Goal: Task Accomplishment & Management: Use online tool/utility

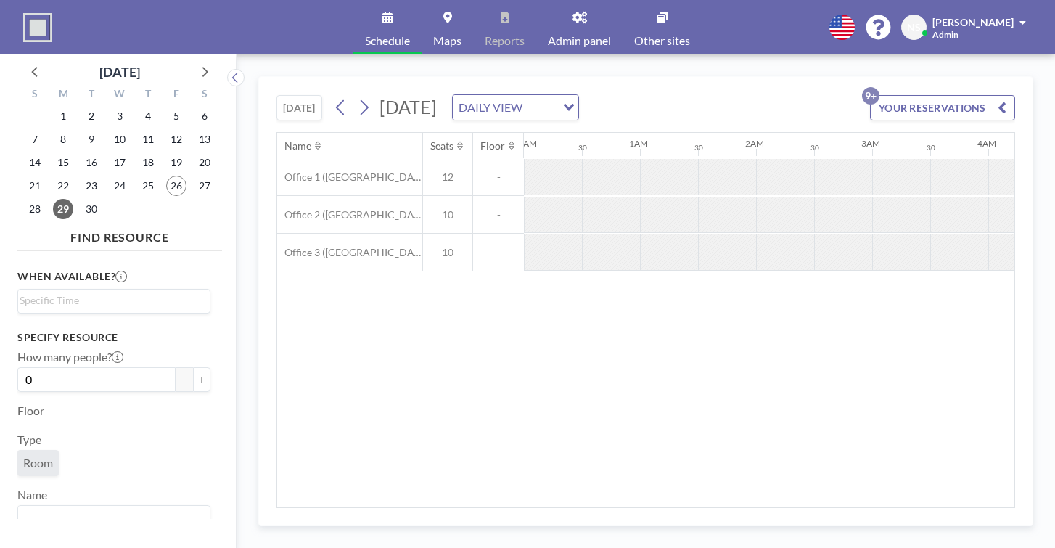
scroll to position [0, 707]
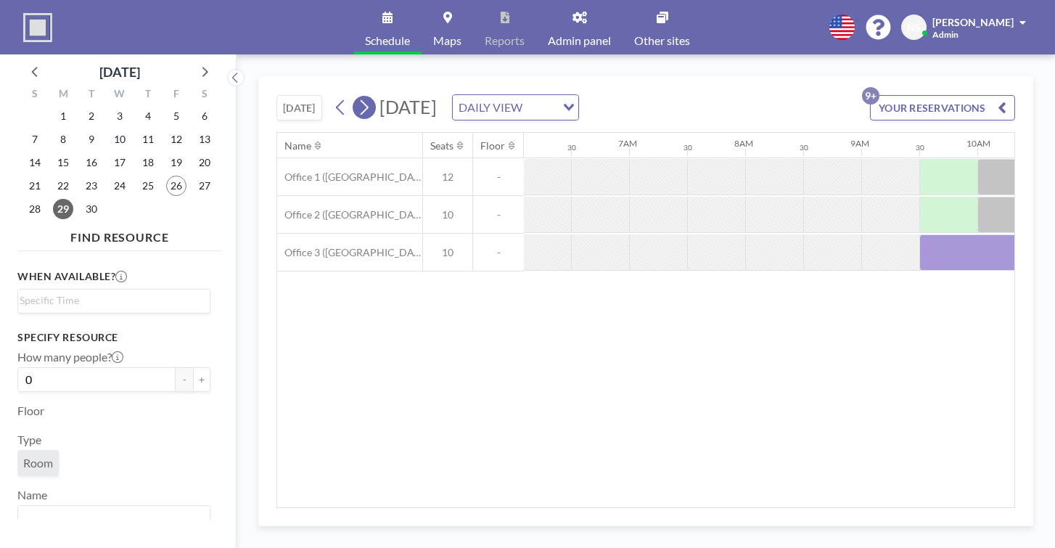
click at [357, 96] on icon at bounding box center [364, 107] width 14 height 22
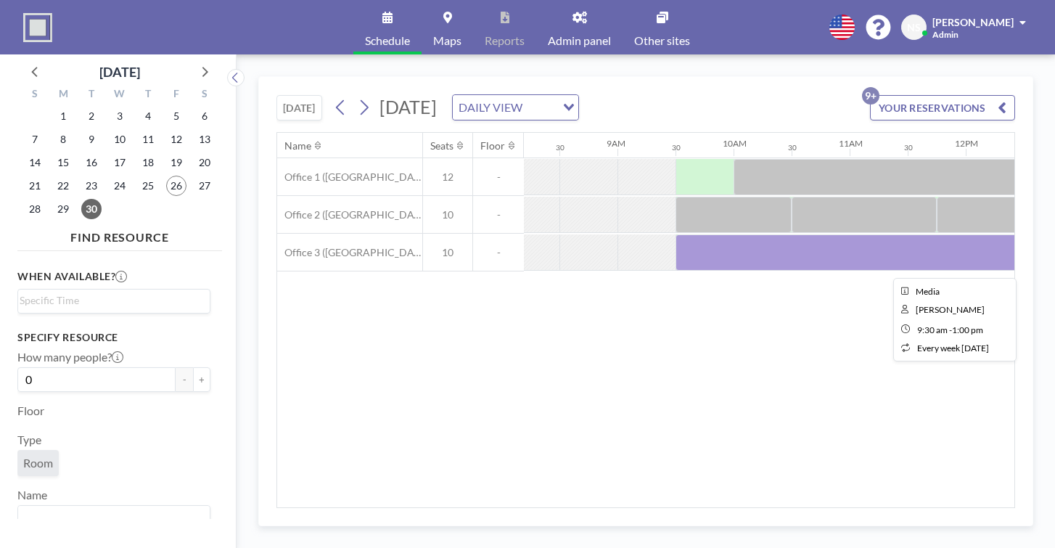
scroll to position [0, 949]
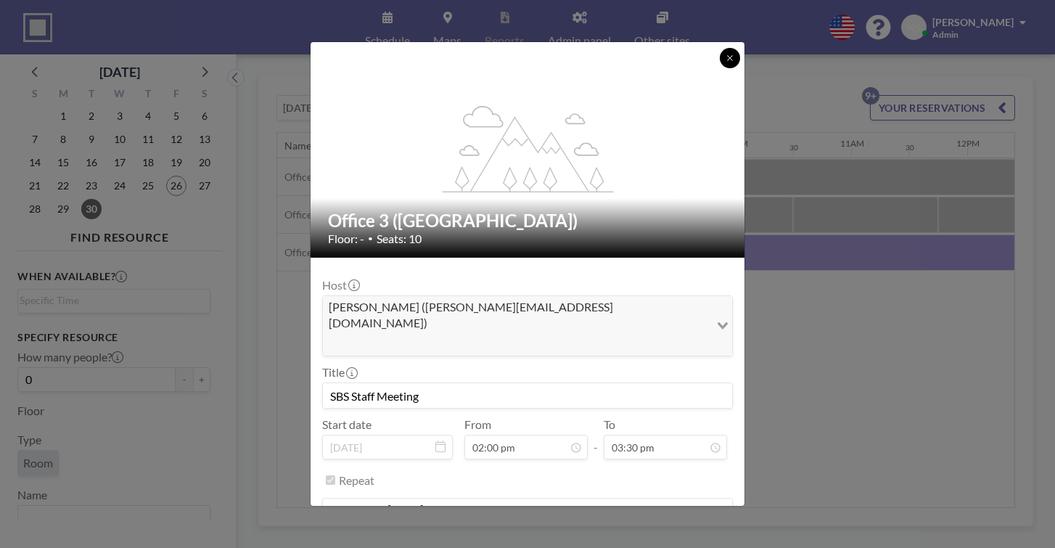
click at [725, 62] on icon at bounding box center [729, 58] width 9 height 9
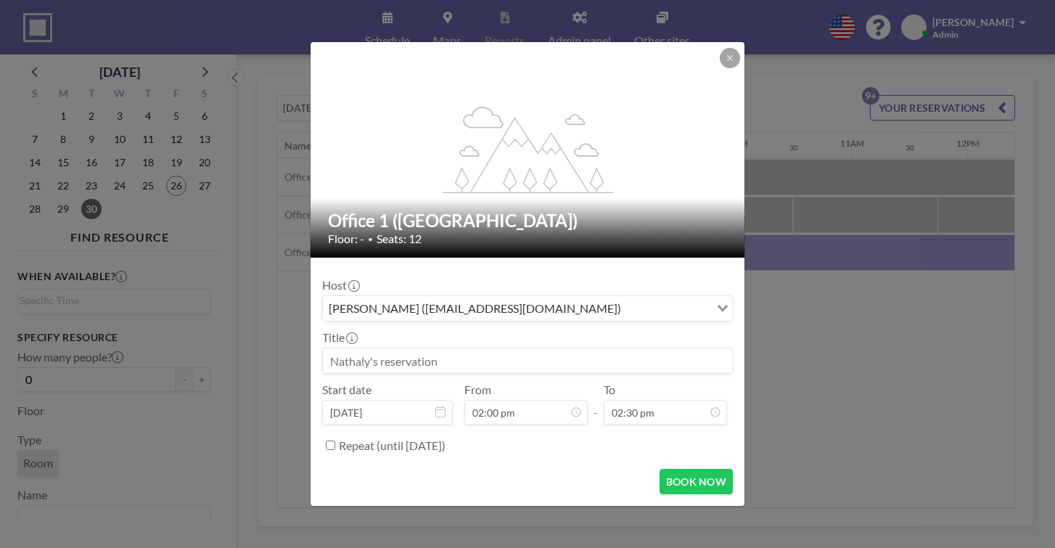
click at [421, 348] on input at bounding box center [527, 360] width 409 height 25
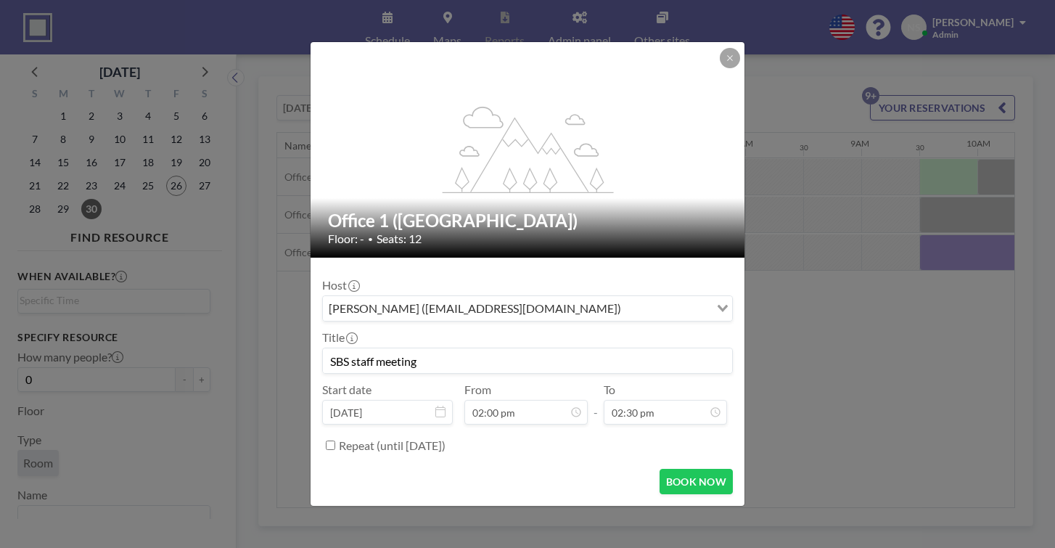
scroll to position [197, 0]
type input "SBS staff meeting"
click at [667, 469] on button "BOOK NOW" at bounding box center [695, 481] width 73 height 25
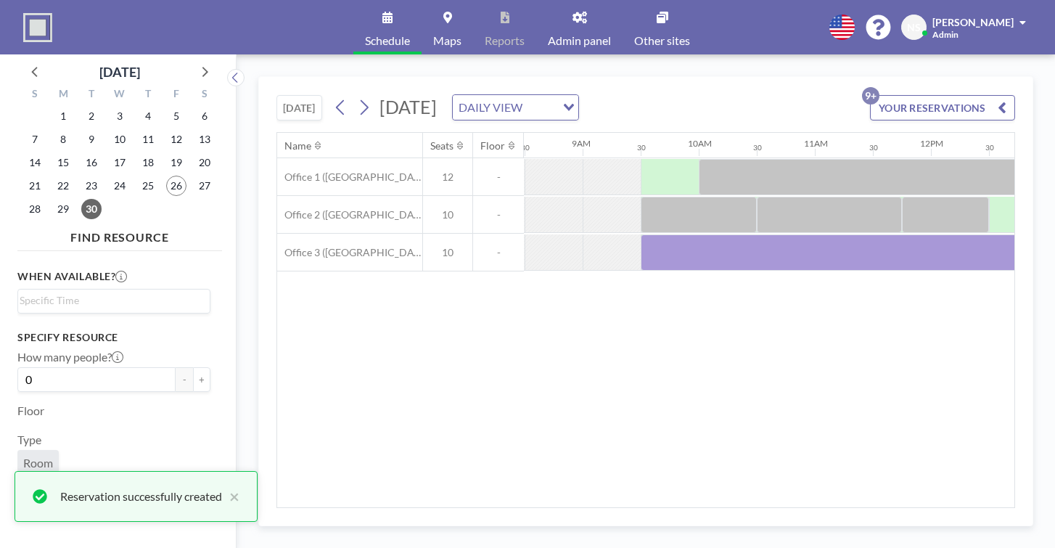
scroll to position [0, 987]
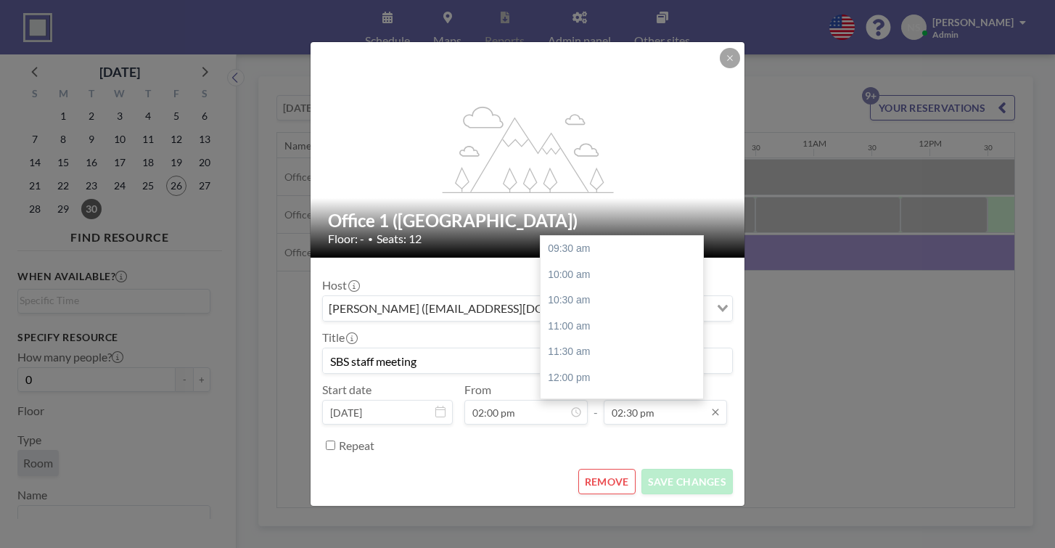
scroll to position [197, 0]
click at [580, 348] on div "03:30 pm" at bounding box center [621, 361] width 162 height 26
type input "03:30 pm"
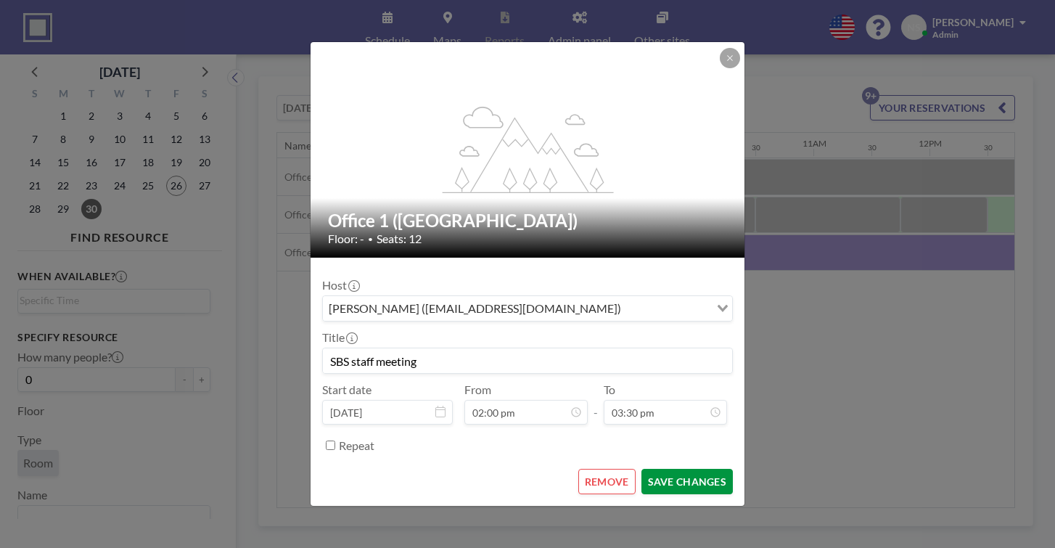
click at [641, 469] on button "SAVE CHANGES" at bounding box center [686, 481] width 91 height 25
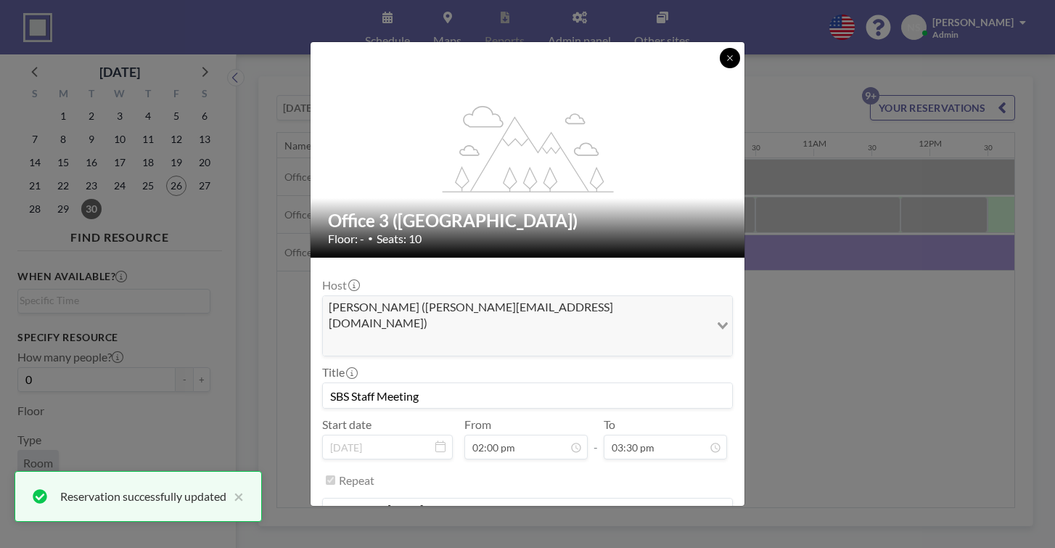
click at [720, 68] on button at bounding box center [730, 58] width 20 height 20
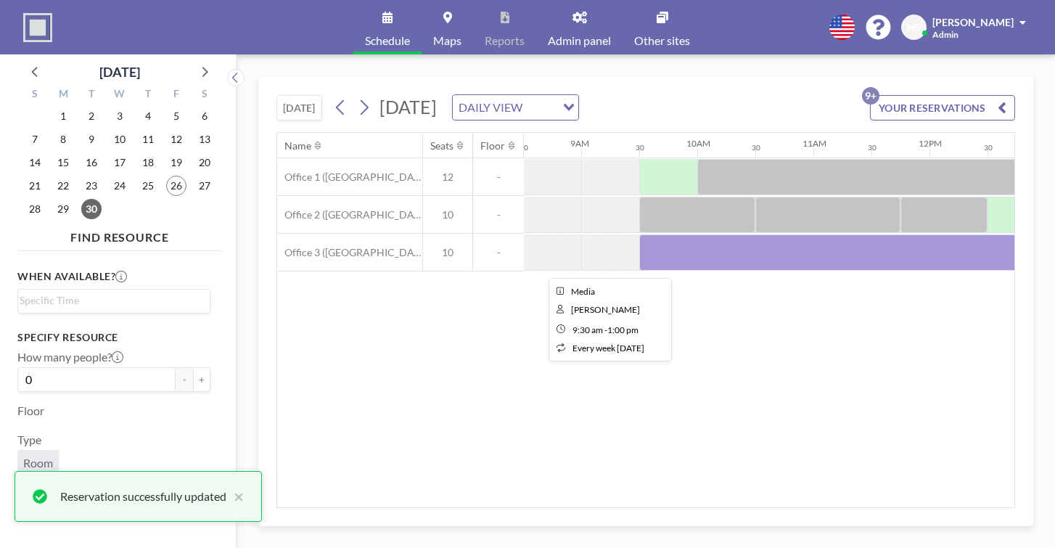
click at [639, 234] on div at bounding box center [842, 252] width 406 height 36
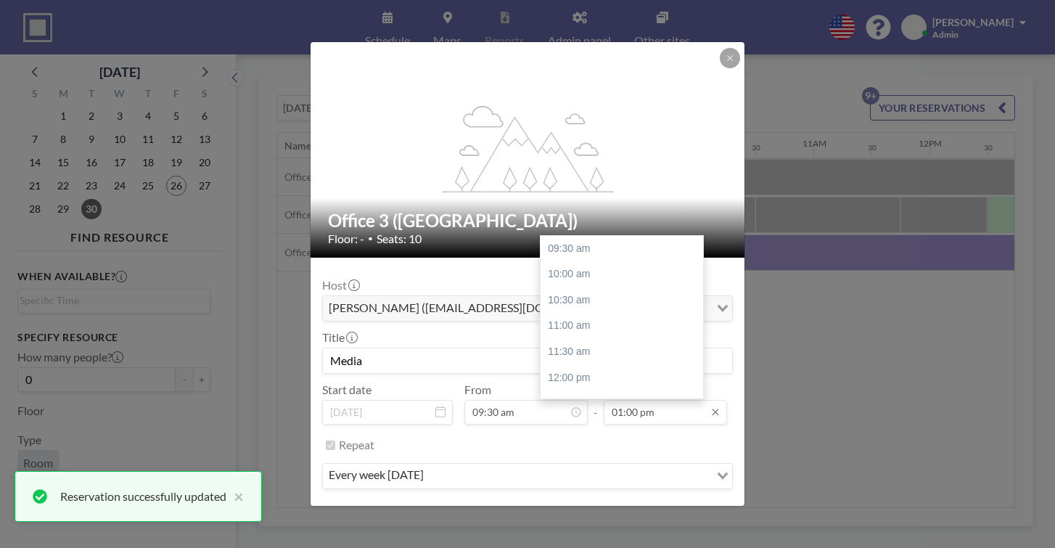
scroll to position [157, 0]
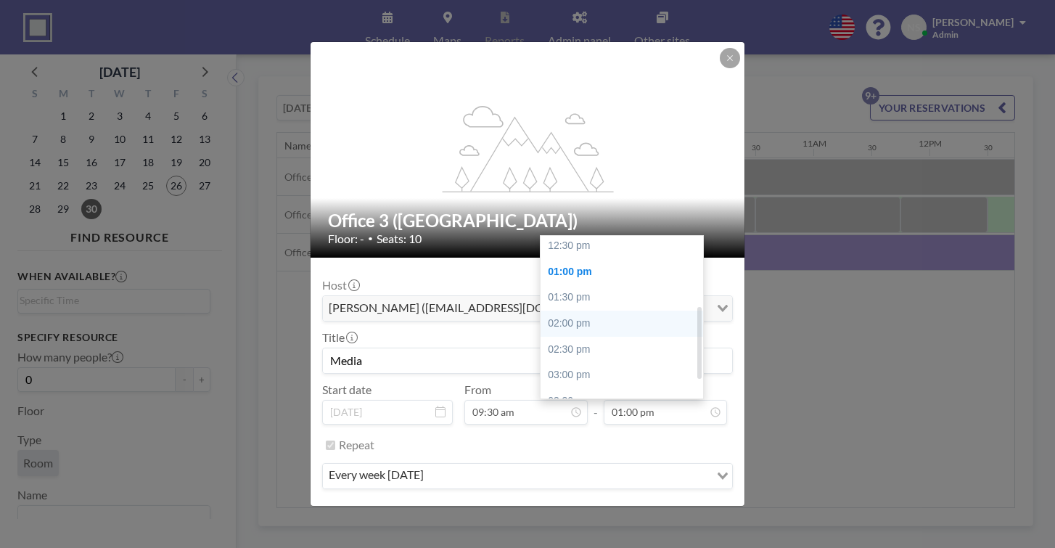
click at [572, 310] on div "02:00 pm" at bounding box center [621, 323] width 162 height 26
type input "02:00 pm"
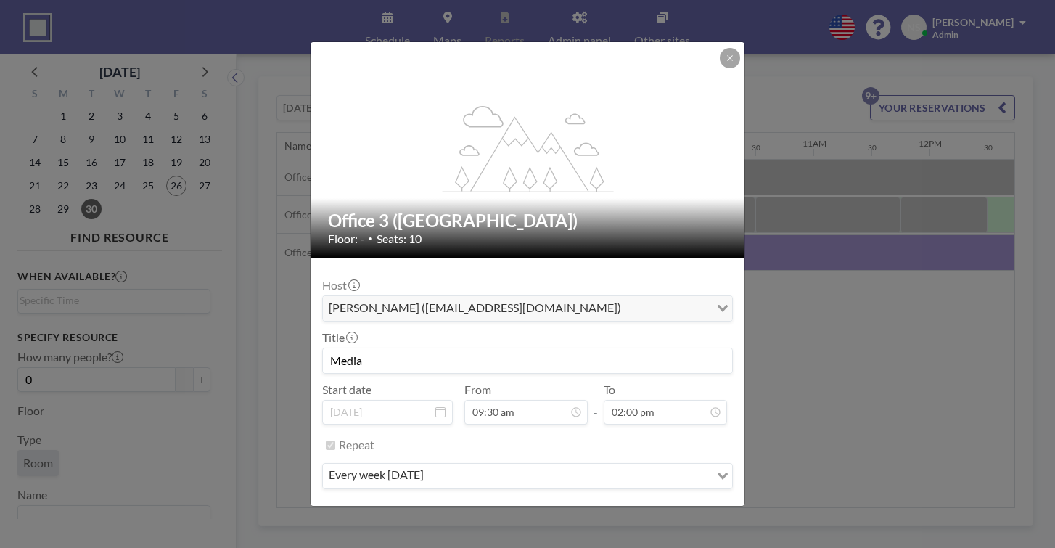
scroll to position [0, 0]
click at [644, 506] on button "SAVE CHANGES" at bounding box center [686, 518] width 91 height 25
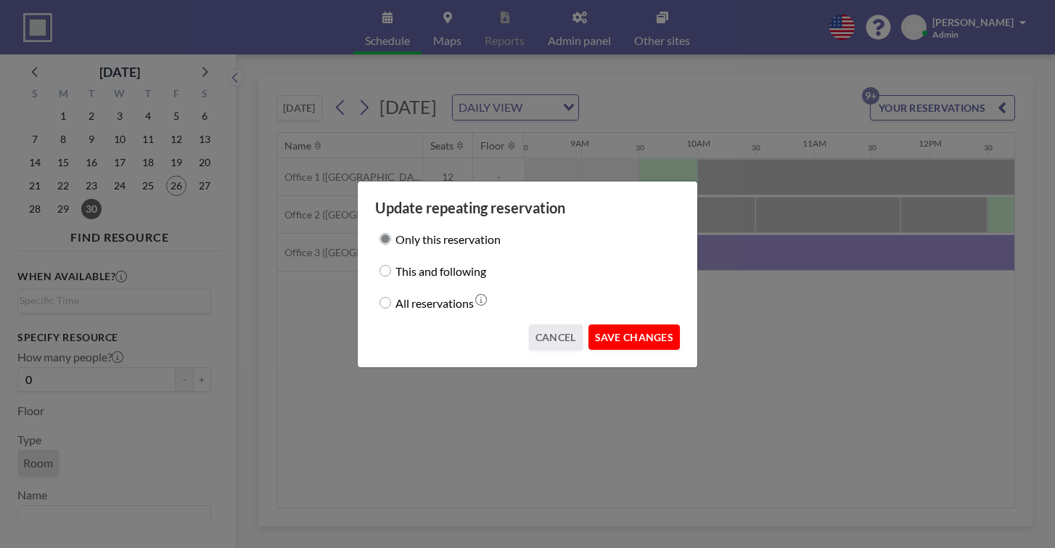
click at [617, 326] on button "SAVE CHANGES" at bounding box center [633, 336] width 91 height 25
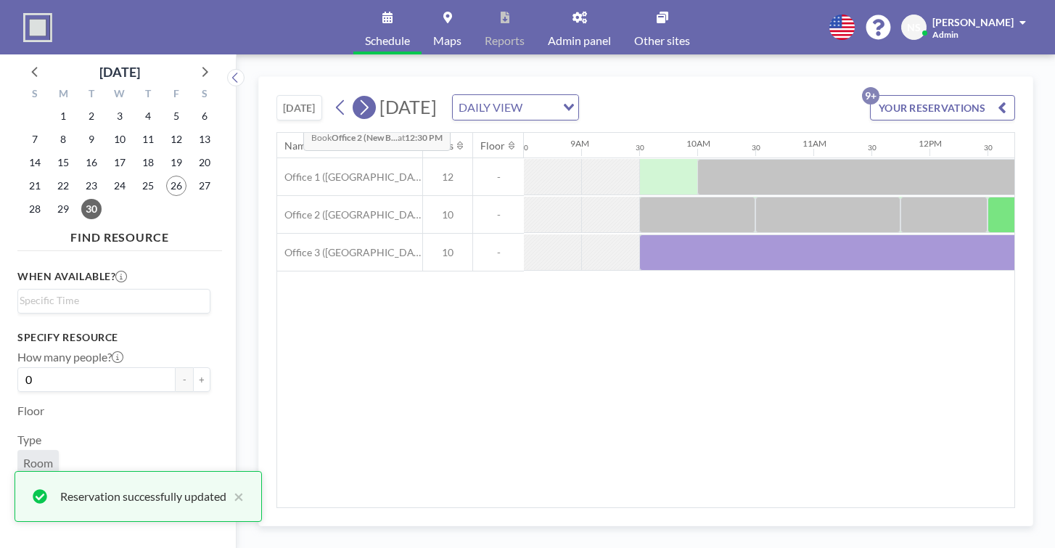
click at [357, 96] on icon at bounding box center [364, 107] width 14 height 22
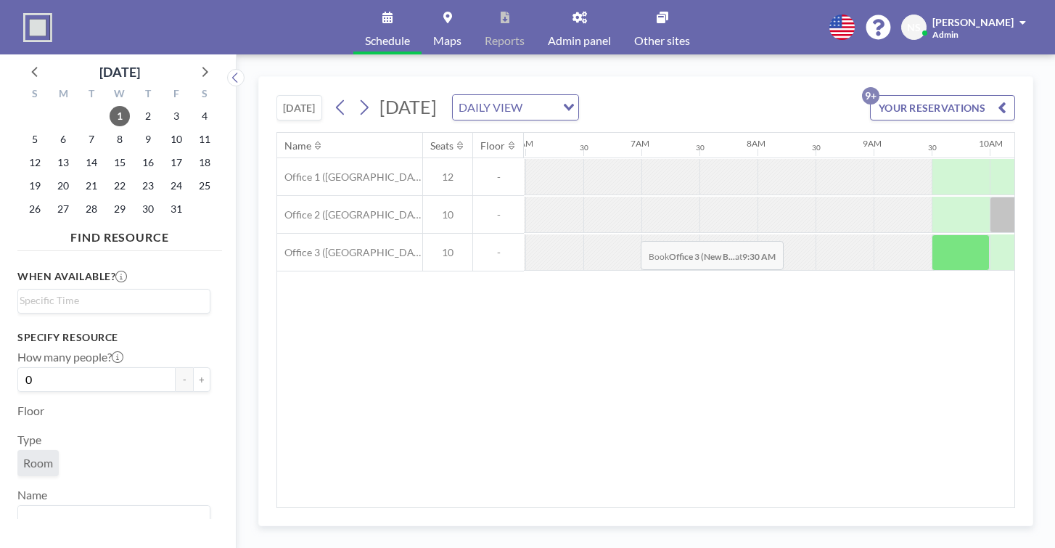
scroll to position [0, 698]
click at [928, 234] on div at bounding box center [957, 252] width 58 height 36
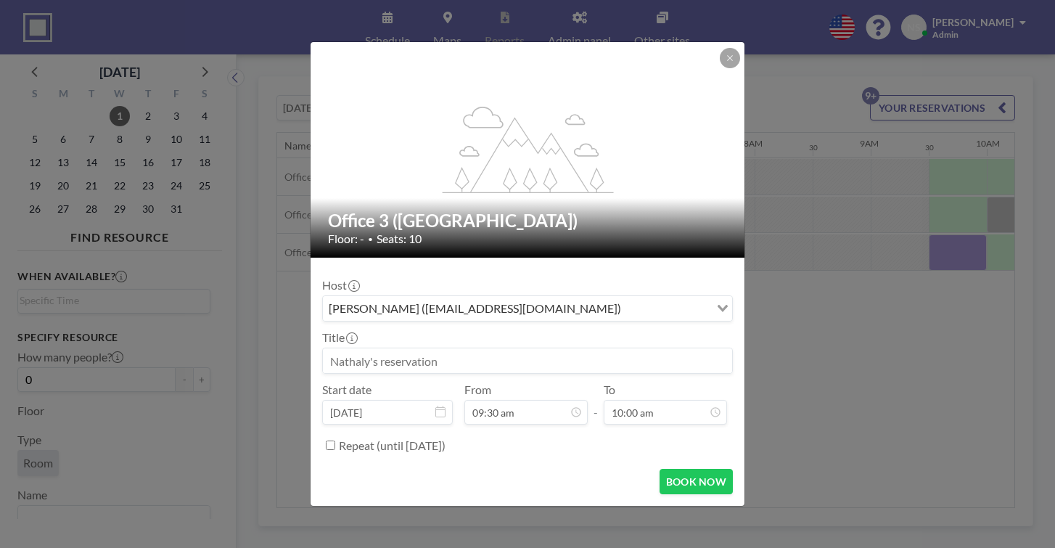
click at [562, 348] on input at bounding box center [527, 360] width 409 height 25
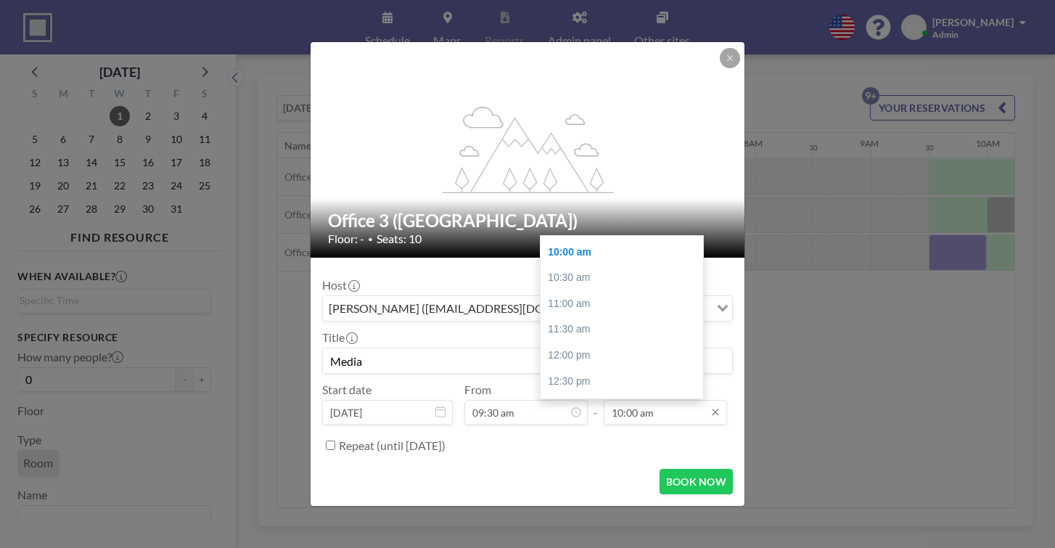
type input "Media"
click at [630, 400] on input "10:00 am" at bounding box center [664, 412] width 123 height 25
click at [568, 427] on div "05:00 pm" at bounding box center [621, 440] width 162 height 26
type input "05:00 pm"
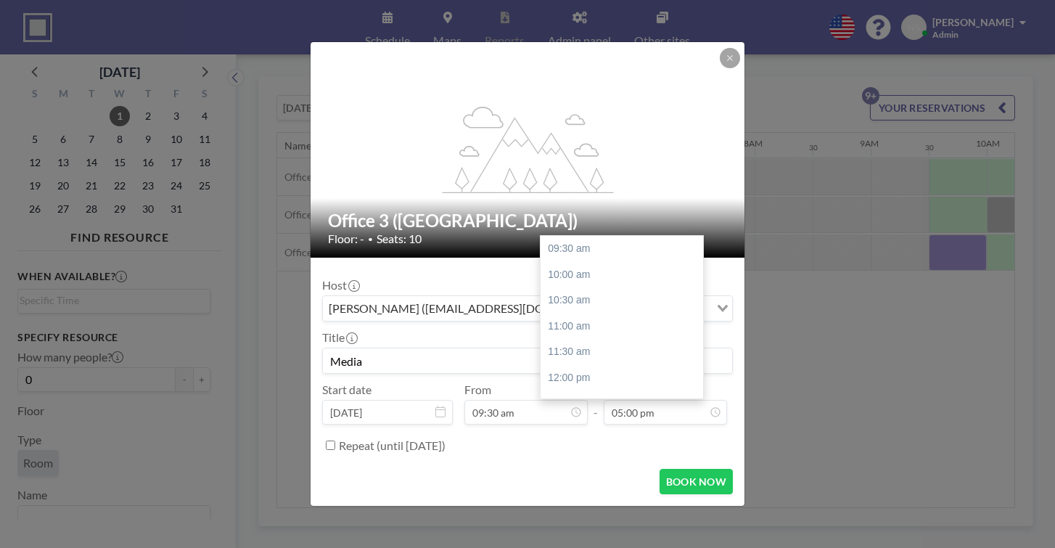
scroll to position [197, 0]
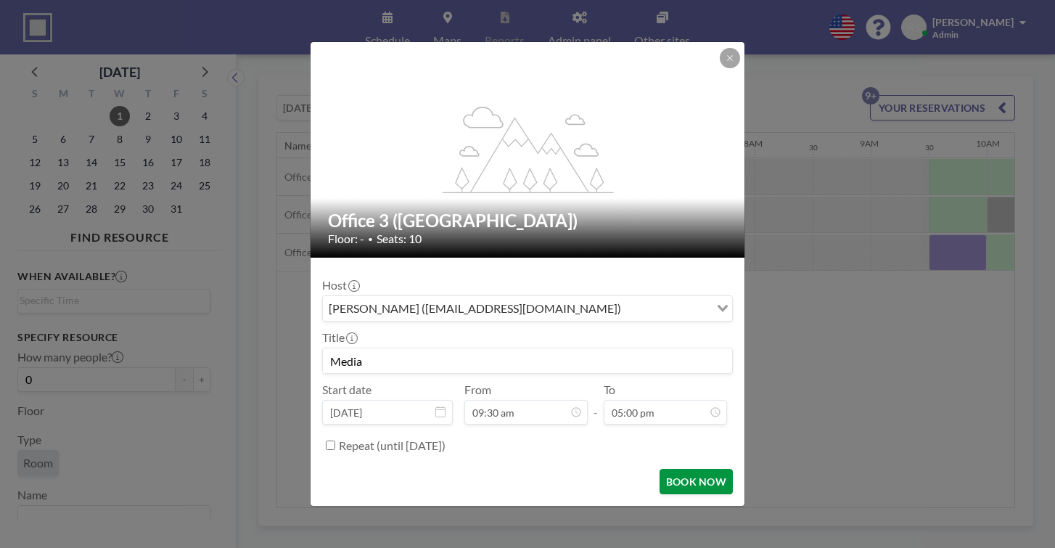
click at [673, 469] on button "BOOK NOW" at bounding box center [695, 481] width 73 height 25
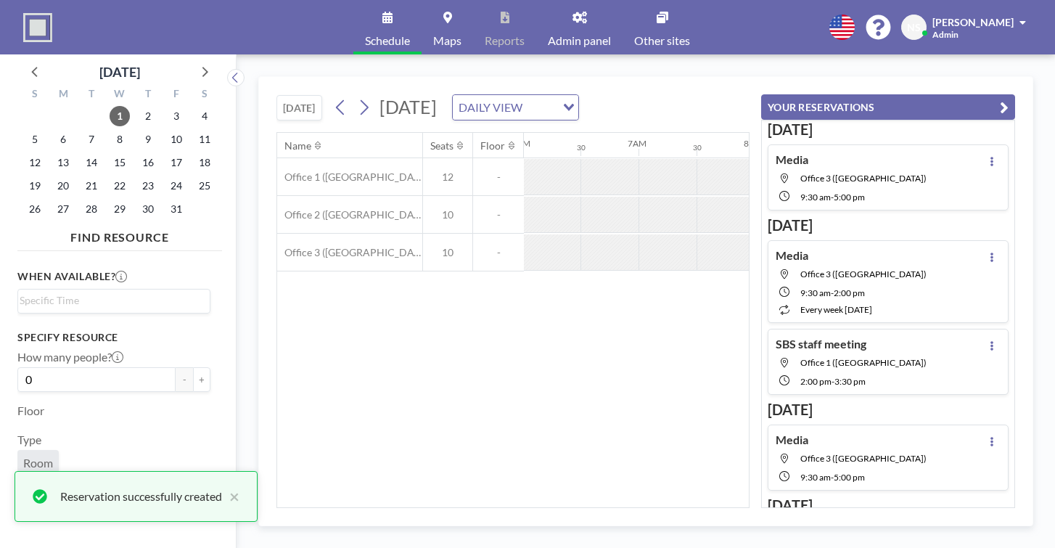
scroll to position [64, 0]
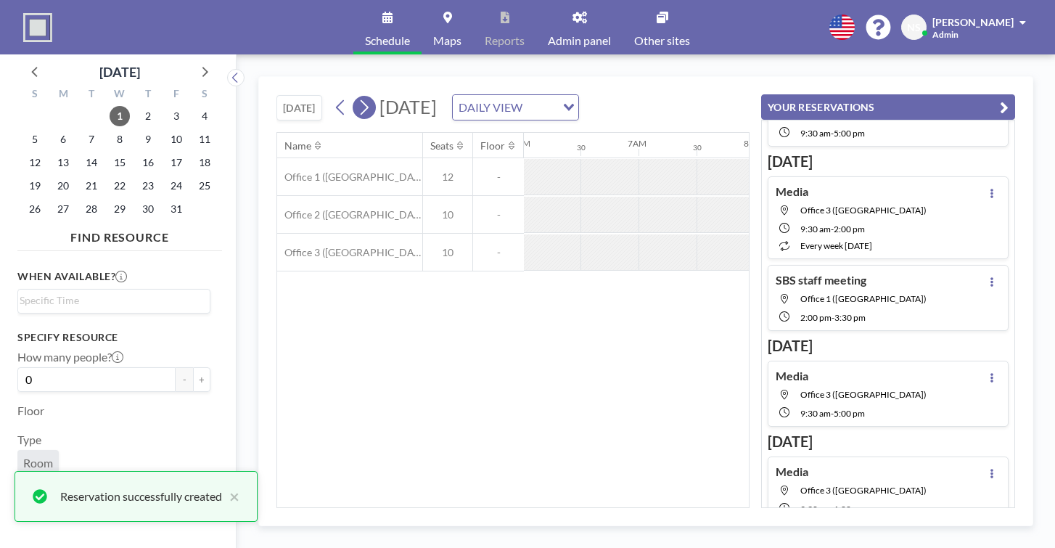
click at [357, 96] on icon at bounding box center [364, 107] width 14 height 22
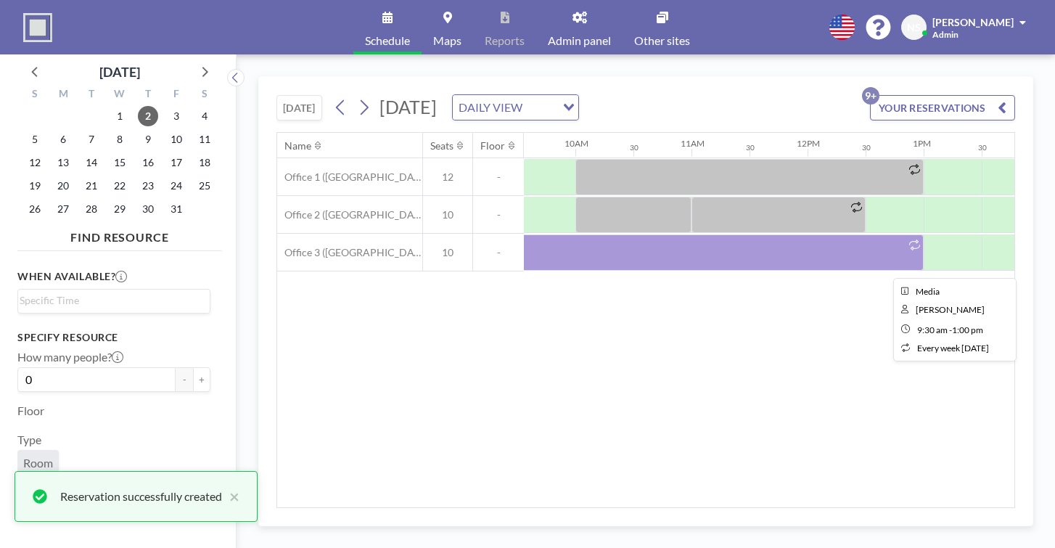
scroll to position [0, 1112]
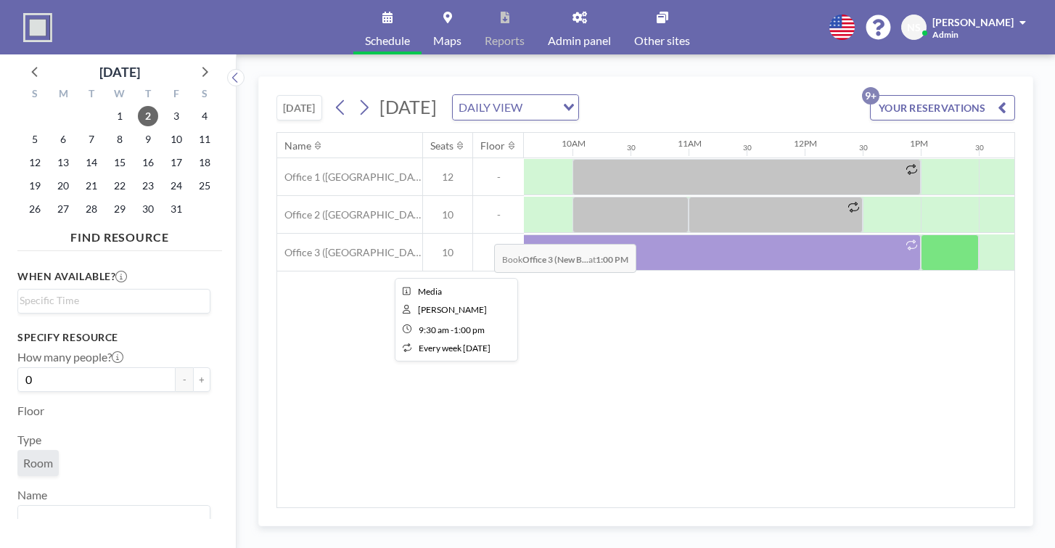
click at [514, 234] on div at bounding box center [717, 252] width 406 height 36
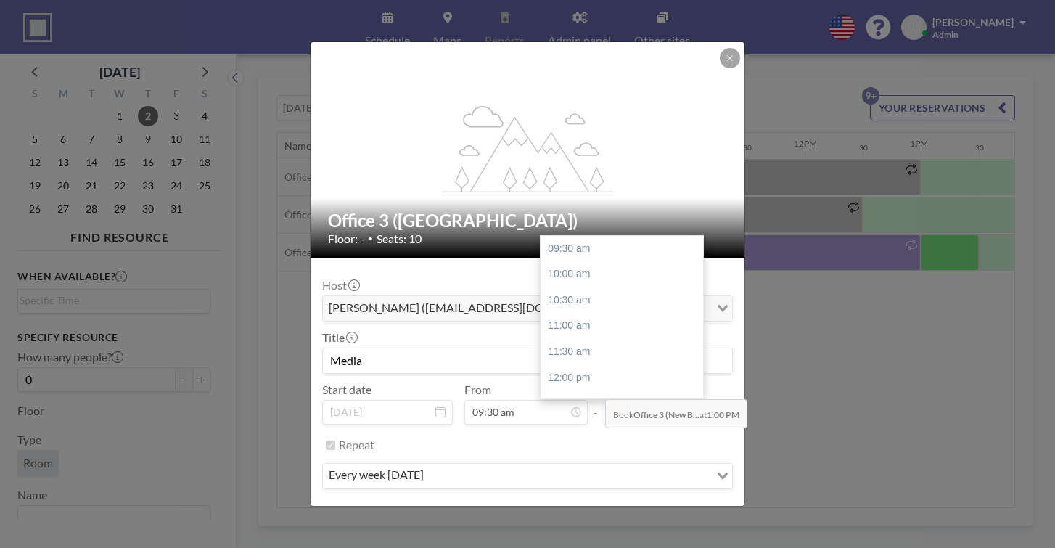
click at [603, 400] on input "01:00 pm" at bounding box center [664, 412] width 123 height 25
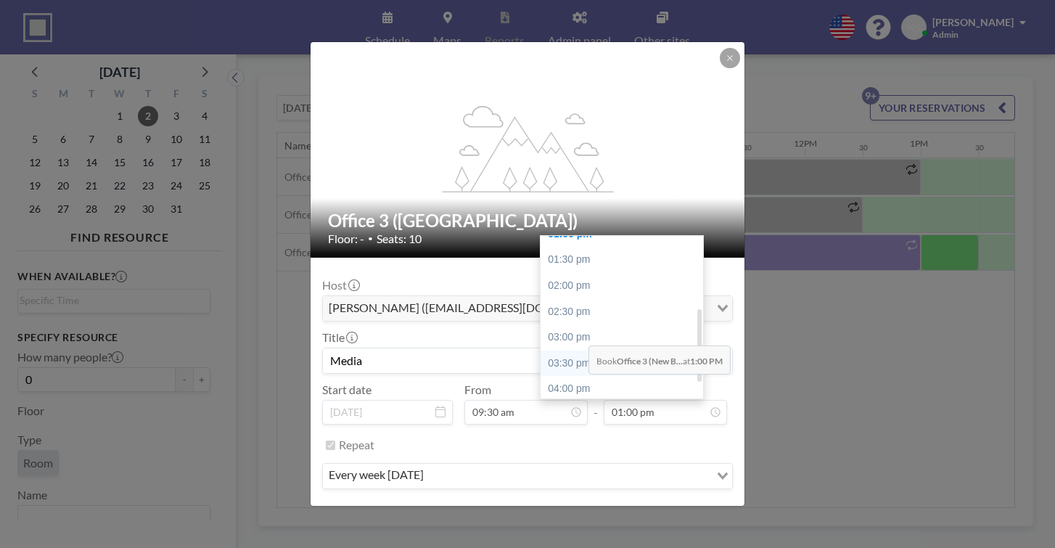
scroll to position [197, 0]
click at [560, 426] on div "05:00 pm" at bounding box center [621, 439] width 162 height 26
type input "05:00 pm"
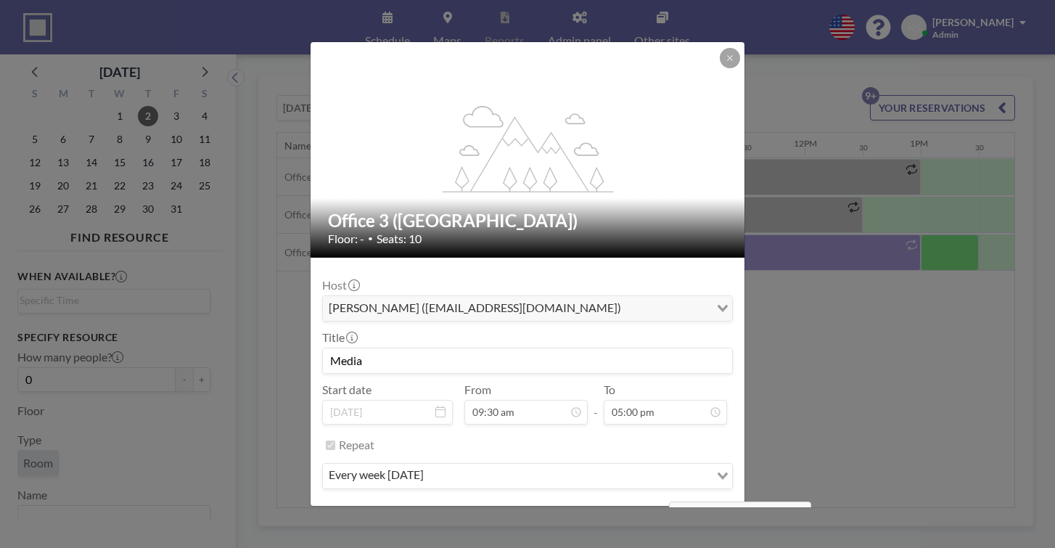
click at [664, 506] on button "SAVE CHANGES" at bounding box center [686, 518] width 91 height 25
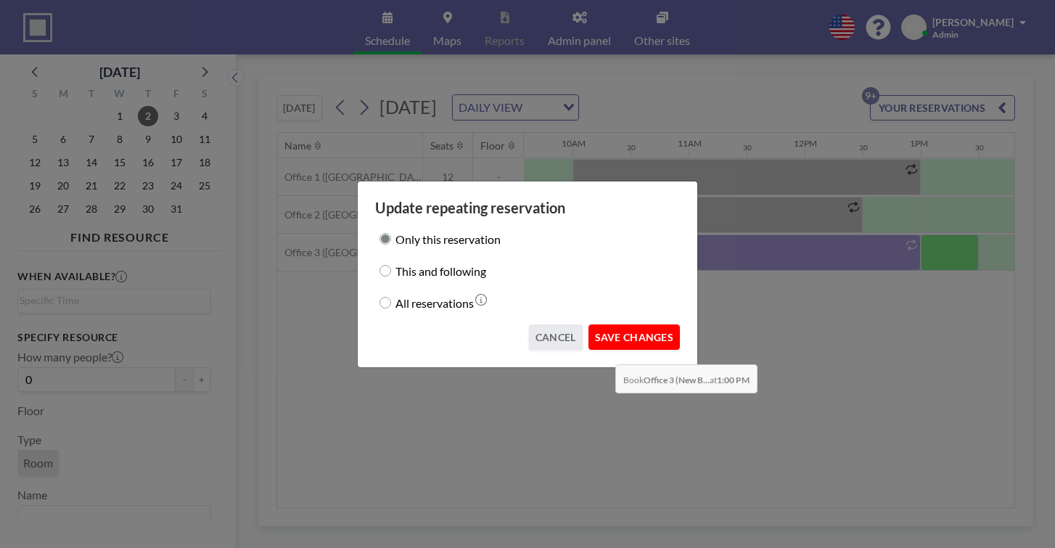
click at [611, 330] on button "SAVE CHANGES" at bounding box center [633, 336] width 91 height 25
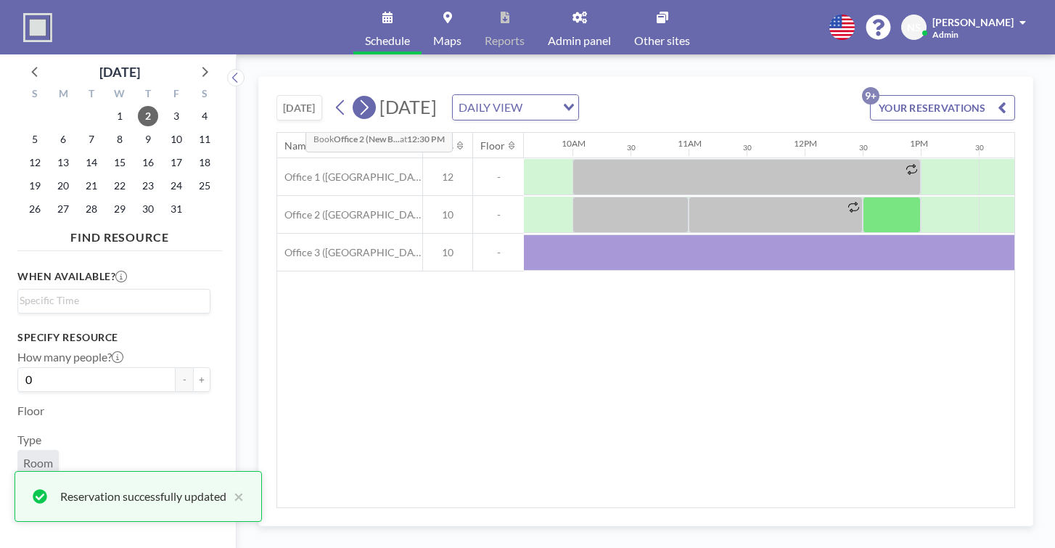
click at [357, 96] on icon at bounding box center [364, 107] width 14 height 22
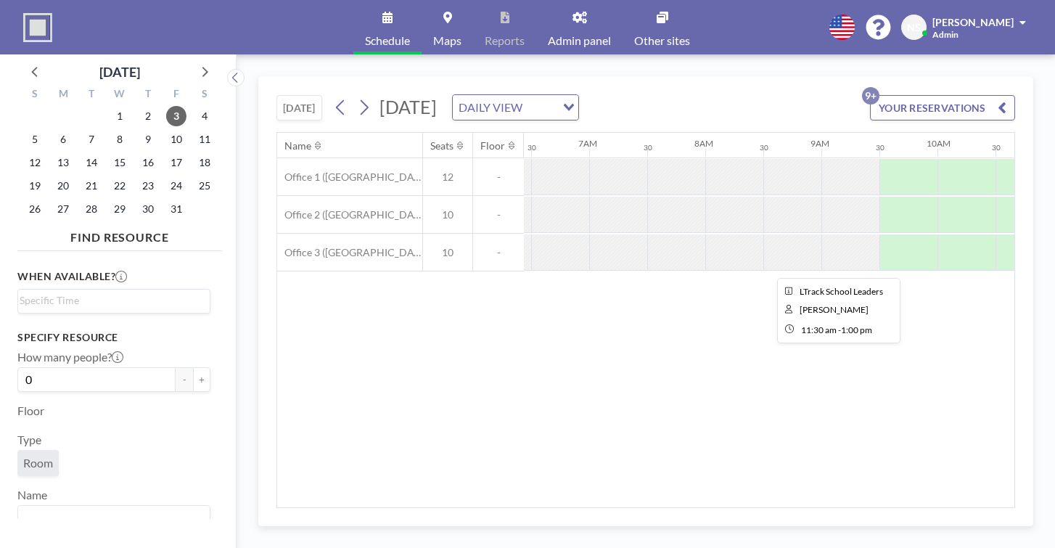
scroll to position [0, 746]
click at [881, 159] on div at bounding box center [910, 177] width 58 height 36
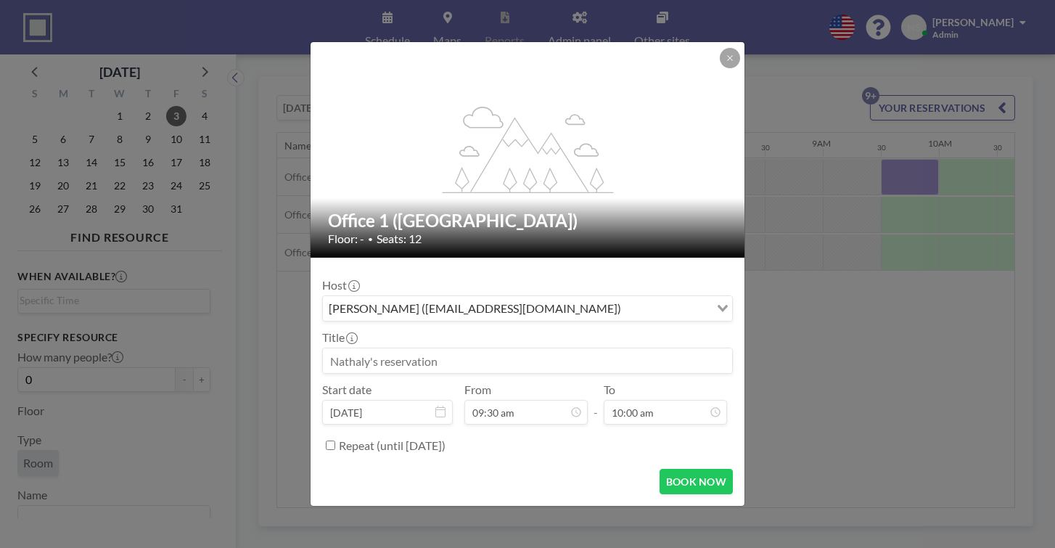
click at [466, 348] on input at bounding box center [527, 360] width 409 height 25
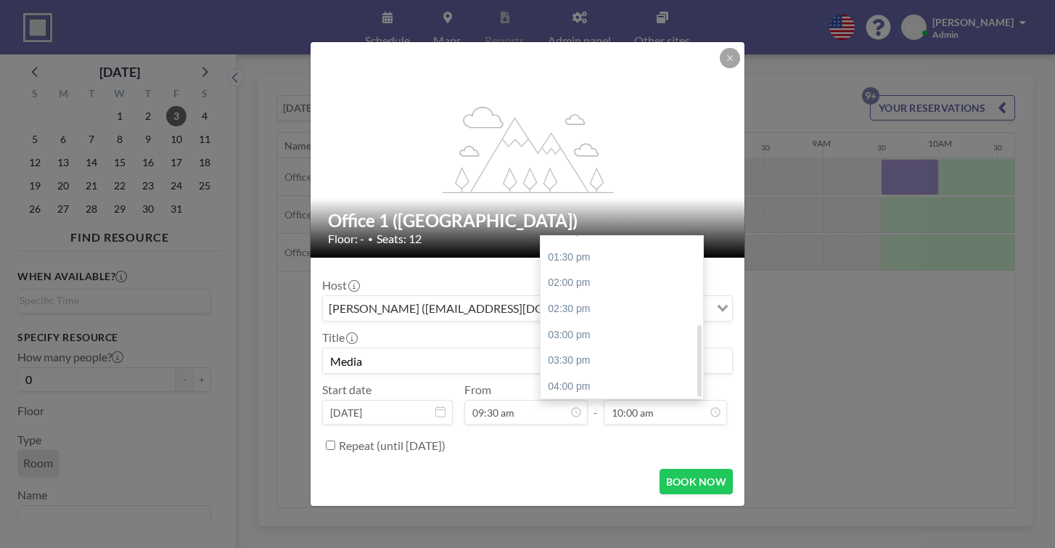
scroll to position [197, 0]
type input "Media"
click at [579, 426] on div "05:00 pm" at bounding box center [621, 439] width 162 height 26
type input "05:00 pm"
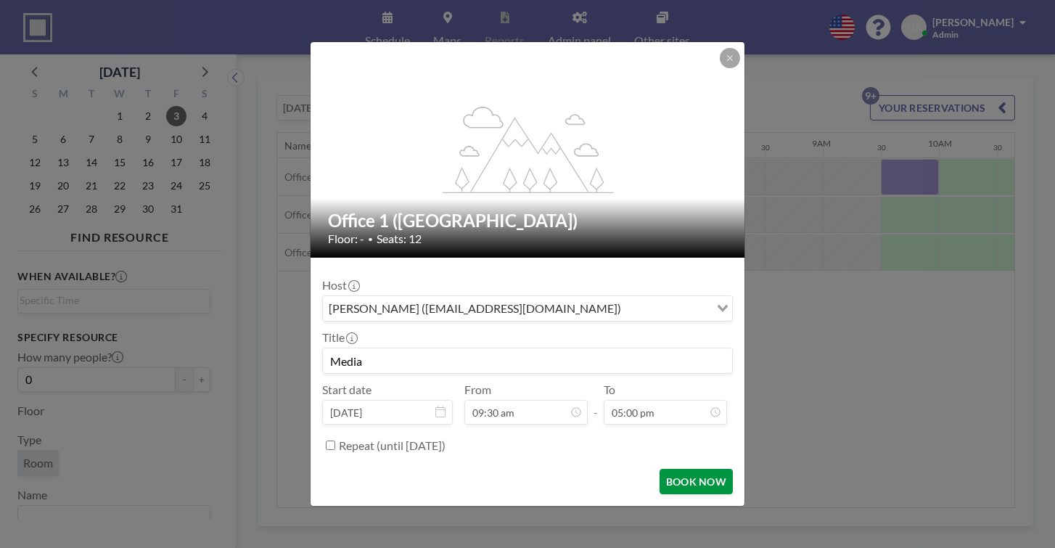
click at [671, 469] on button "BOOK NOW" at bounding box center [695, 481] width 73 height 25
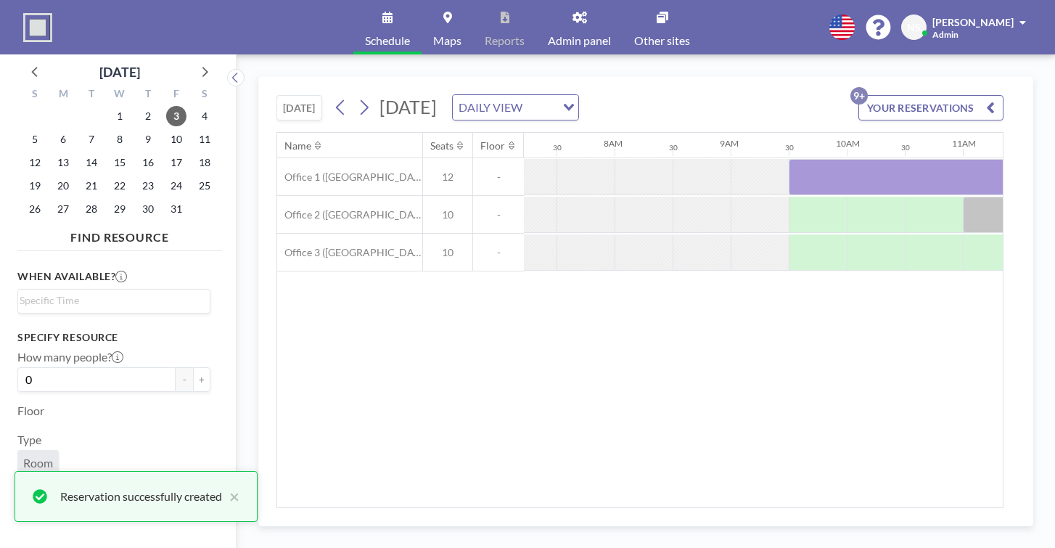
scroll to position [0, 0]
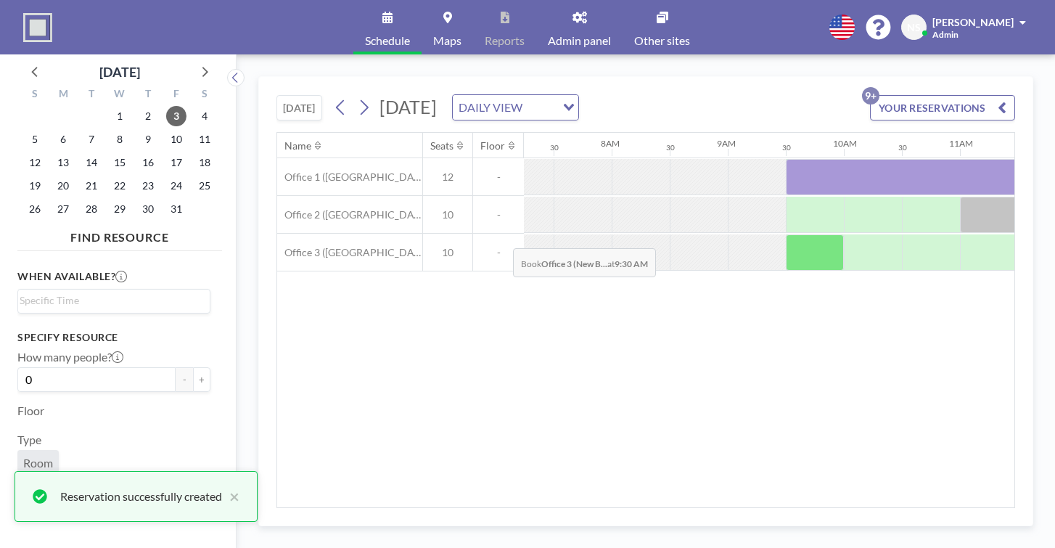
click at [786, 234] on div at bounding box center [815, 252] width 58 height 36
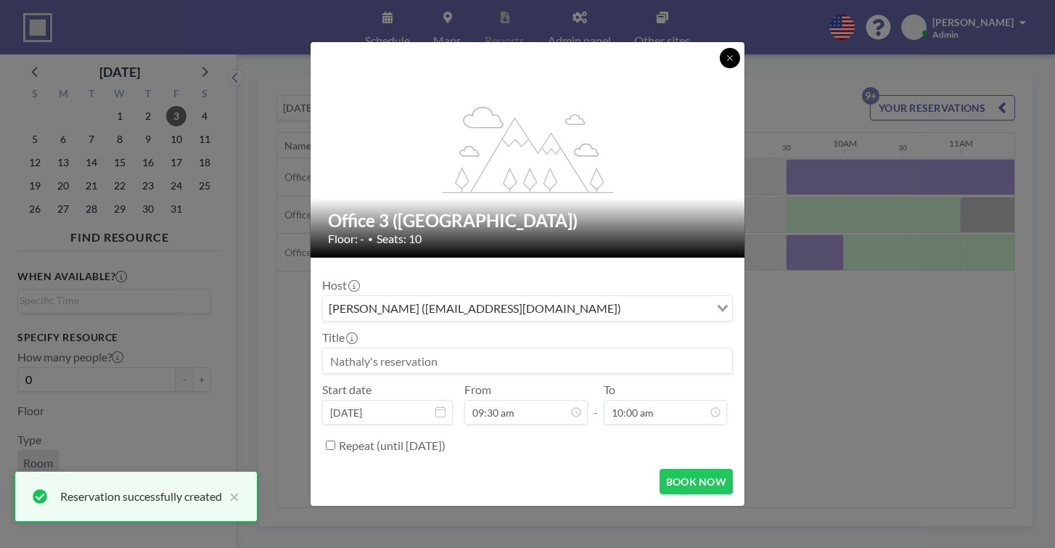
click at [720, 68] on button at bounding box center [730, 58] width 20 height 20
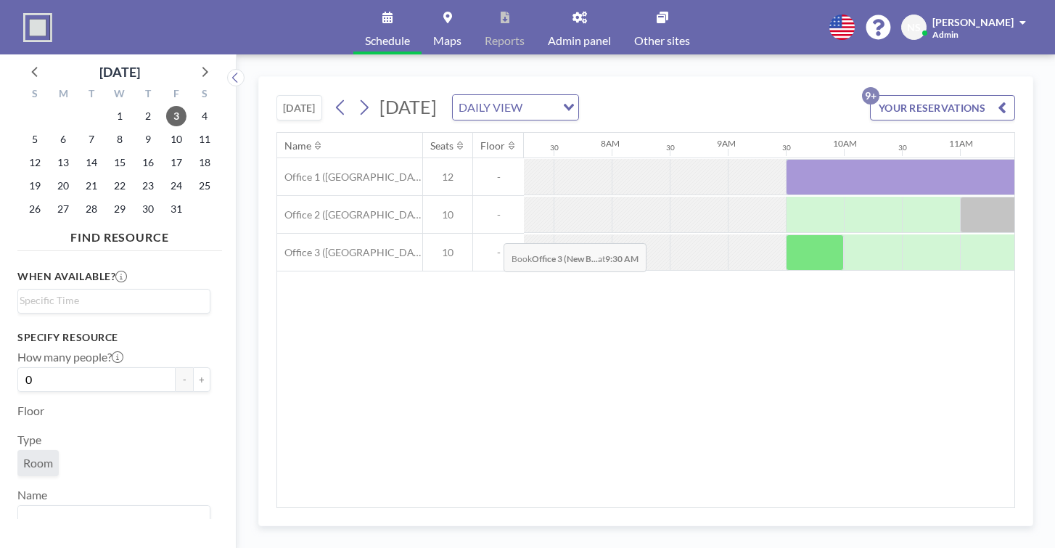
click at [786, 234] on div at bounding box center [815, 252] width 58 height 36
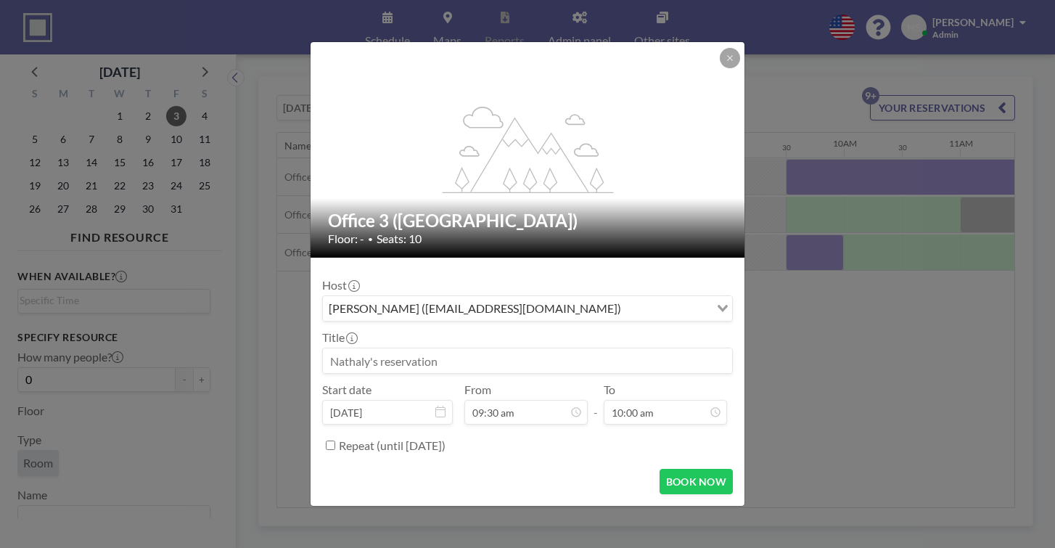
click at [413, 348] on input at bounding box center [527, 360] width 409 height 25
type input "Media"
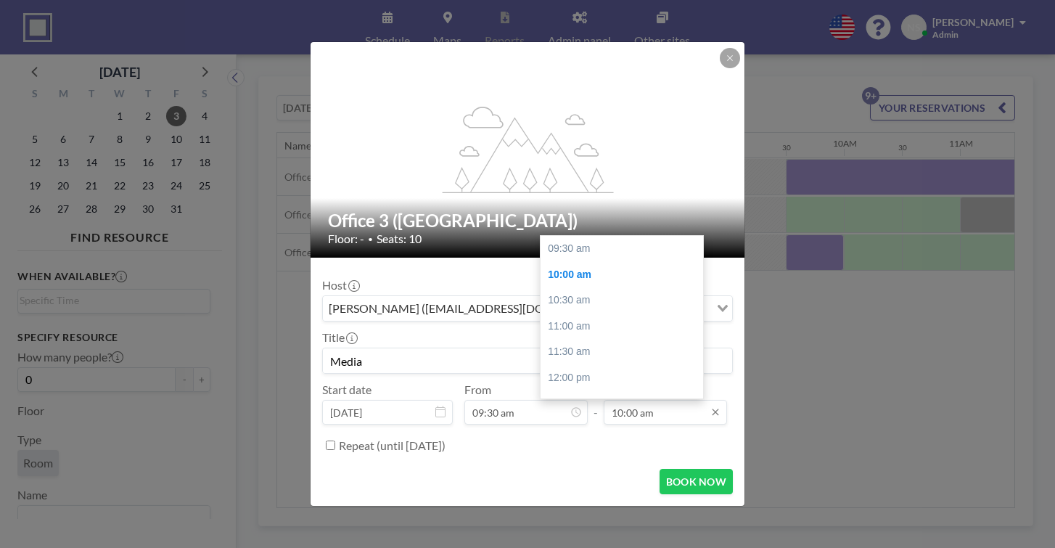
scroll to position [22, 0]
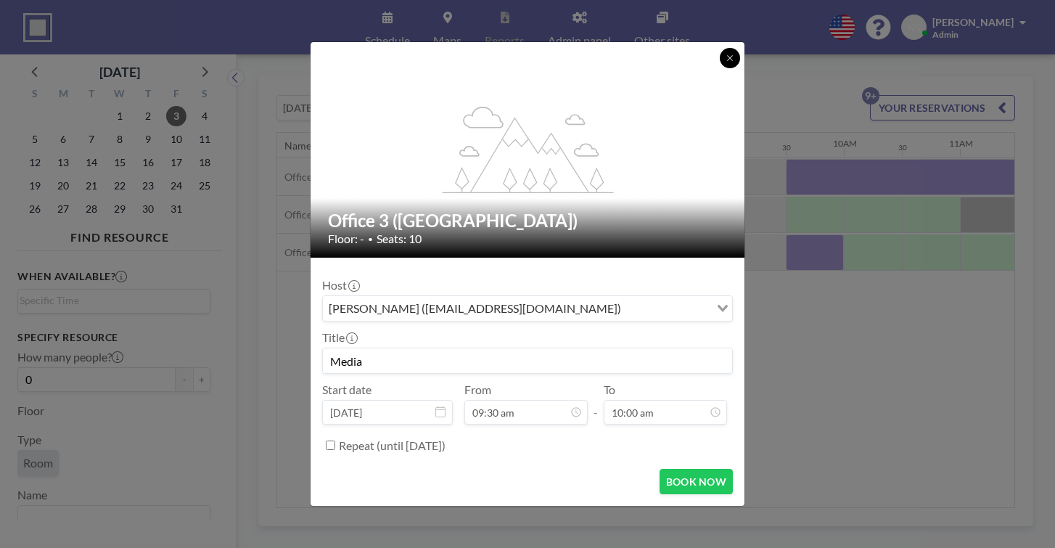
click at [725, 62] on icon at bounding box center [729, 58] width 9 height 9
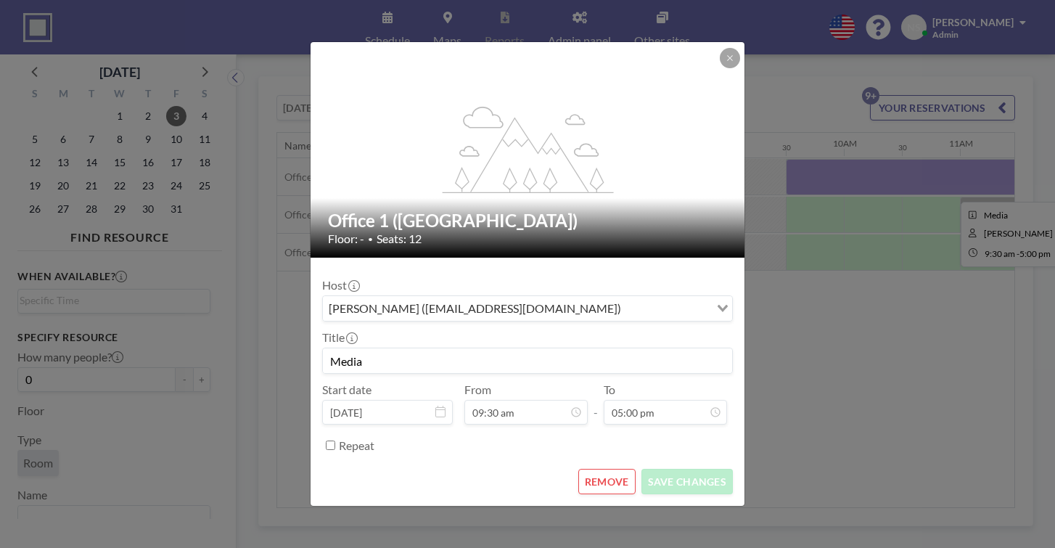
click at [529, 152] on icon "flex-grow: 1.2;" at bounding box center [528, 150] width 174 height 87
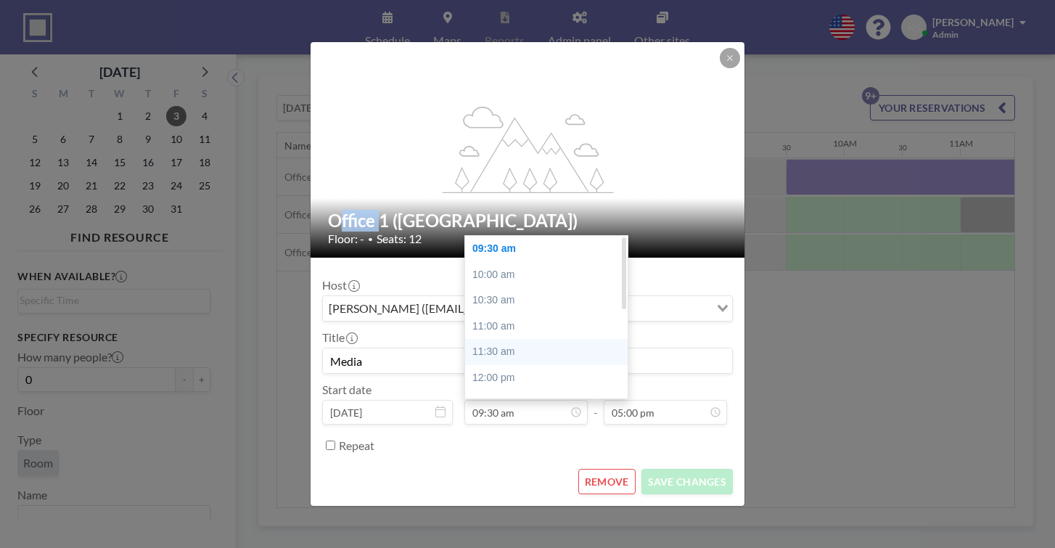
click at [513, 339] on div "11:30 am" at bounding box center [546, 352] width 162 height 26
type input "11:30 am"
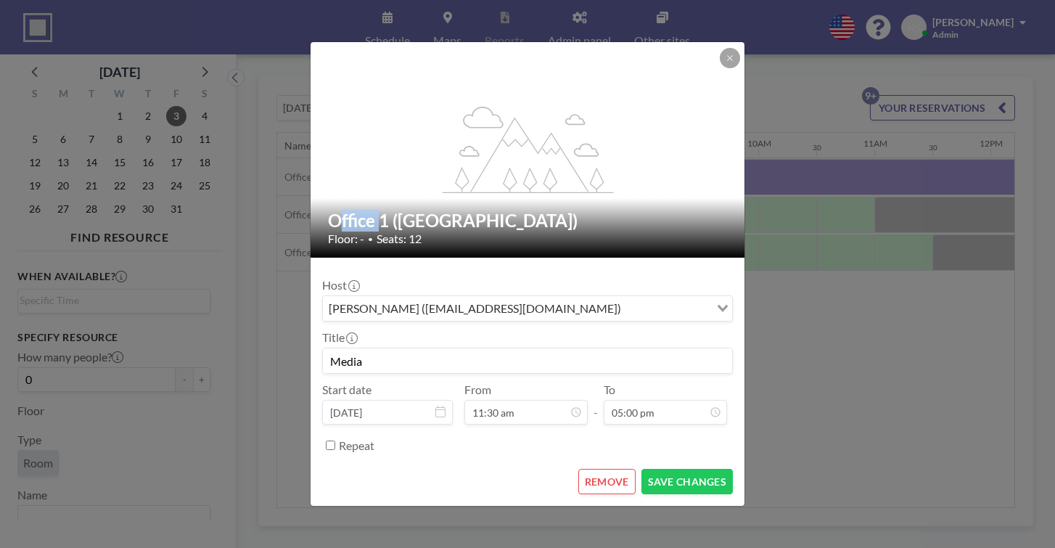
scroll to position [0, 1037]
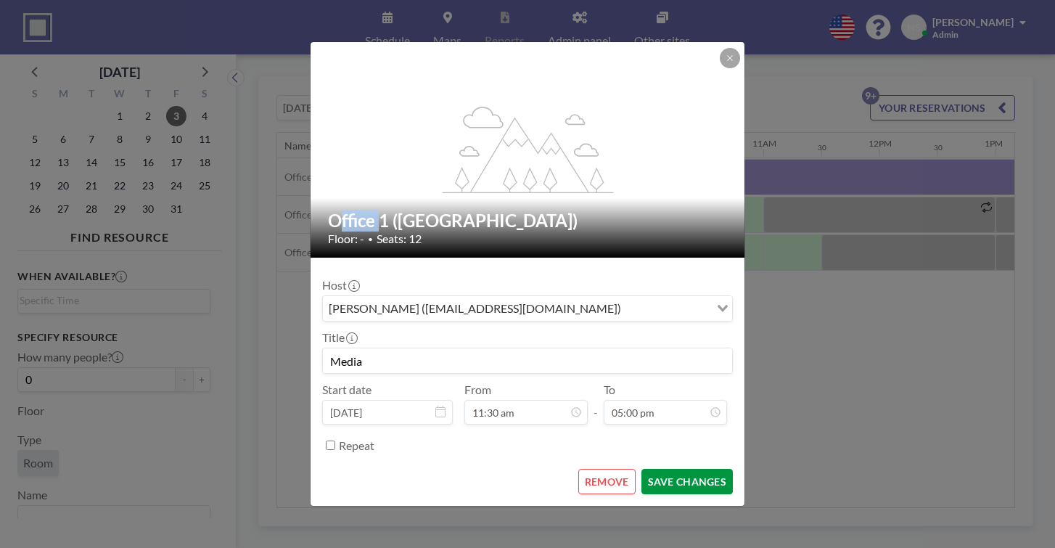
click at [655, 469] on button "SAVE CHANGES" at bounding box center [686, 481] width 91 height 25
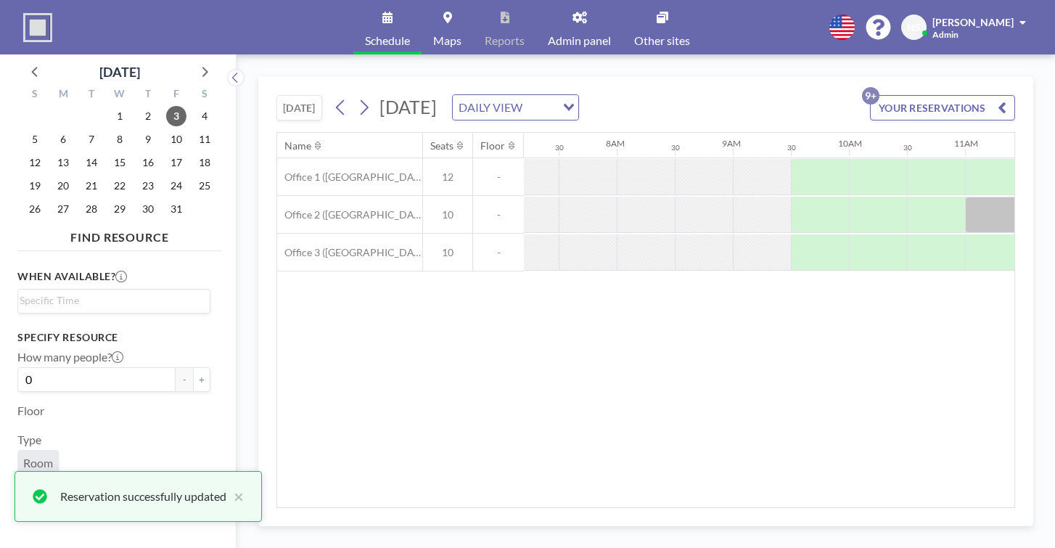
scroll to position [0, 832]
click at [794, 234] on div at bounding box center [823, 252] width 58 height 36
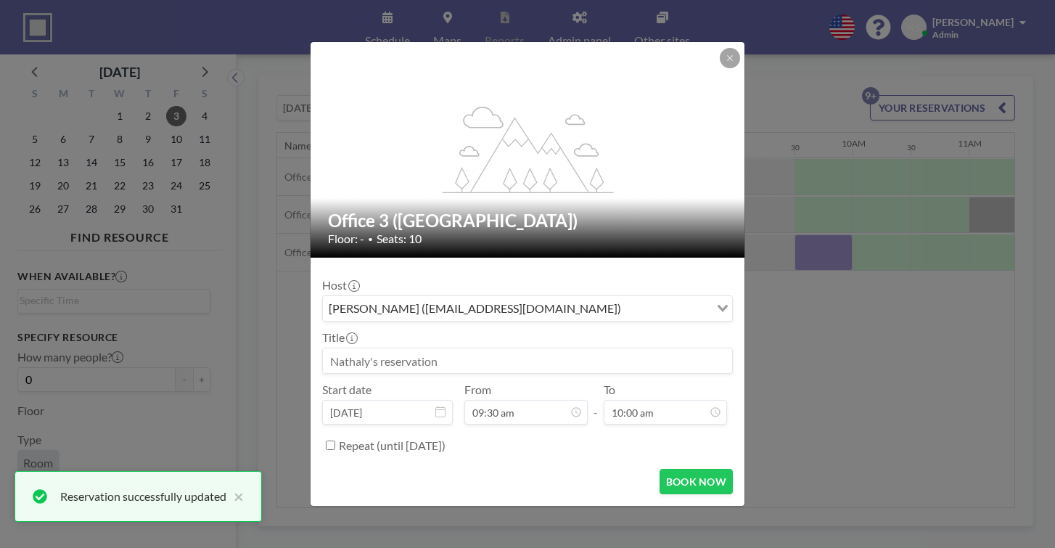
click at [437, 350] on input at bounding box center [527, 360] width 409 height 25
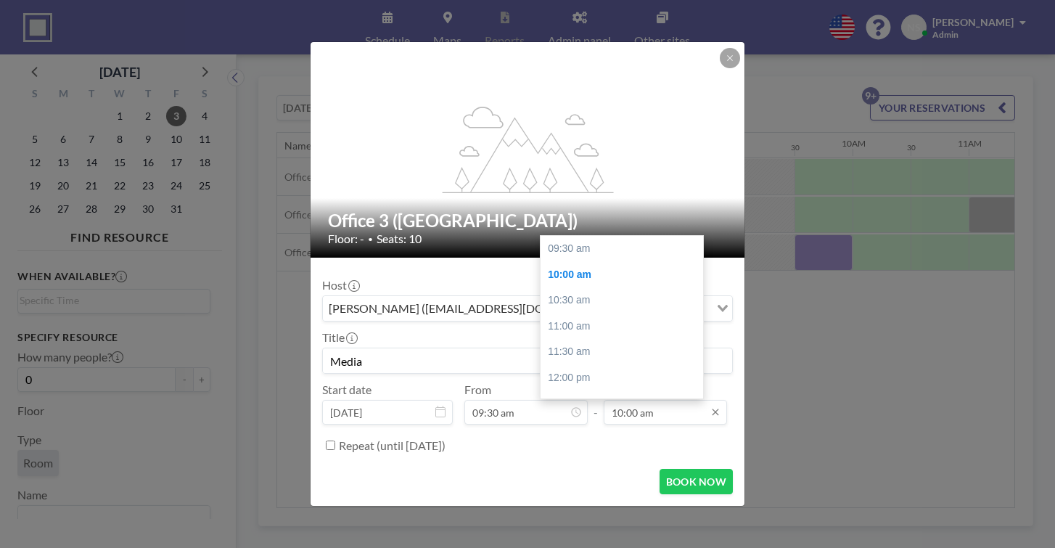
scroll to position [22, 0]
type input "Media"
click at [653, 400] on input "10:00 am" at bounding box center [664, 412] width 123 height 25
click at [602, 316] on div "11:30 am" at bounding box center [621, 329] width 162 height 26
type input "11:30 am"
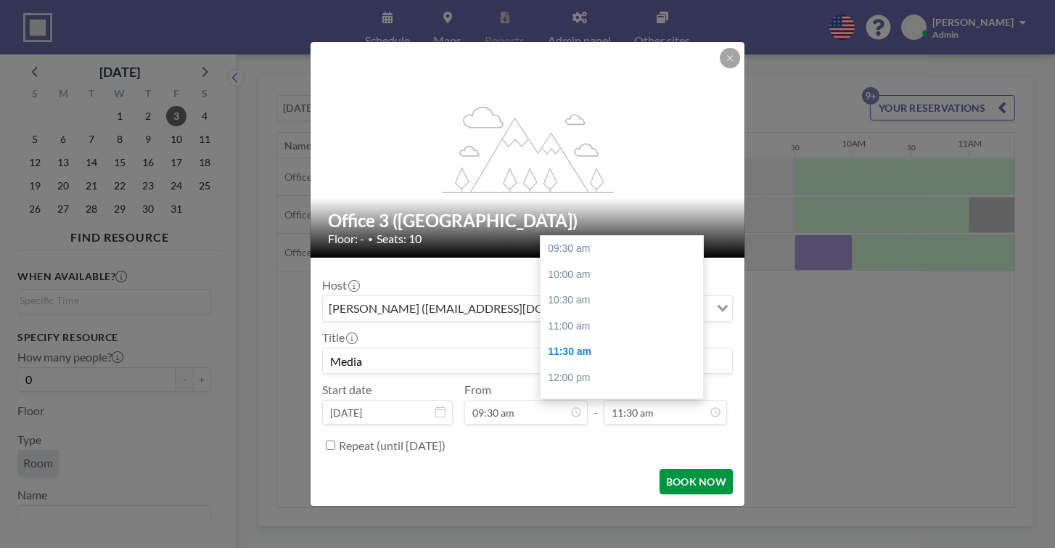
scroll to position [90, 0]
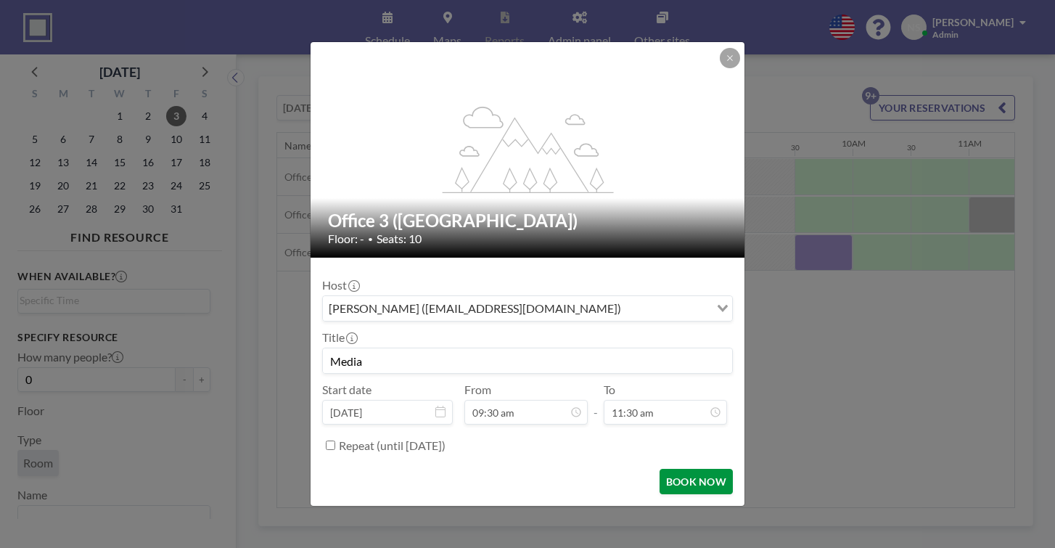
click at [659, 469] on button "BOOK NOW" at bounding box center [695, 481] width 73 height 25
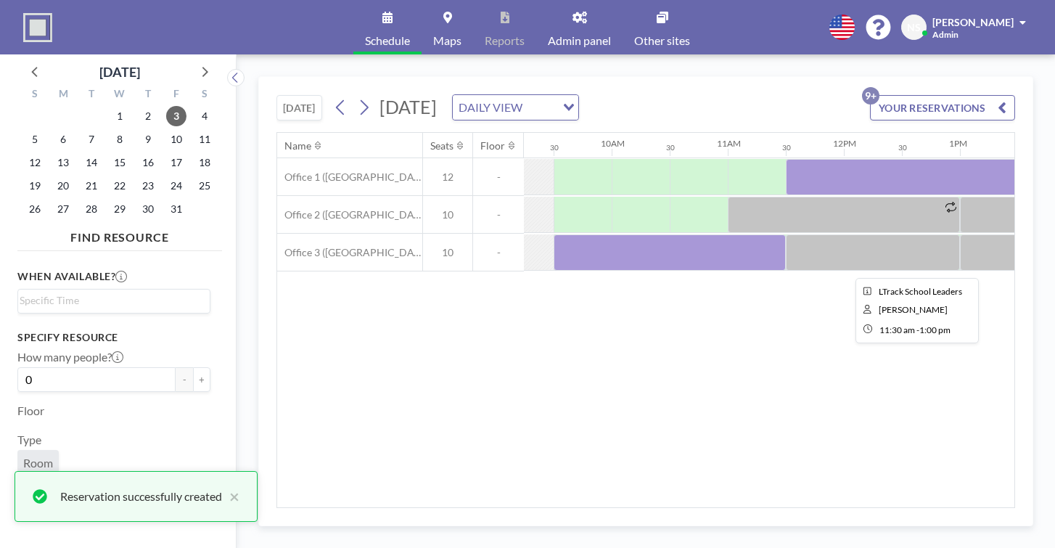
scroll to position [0, 1083]
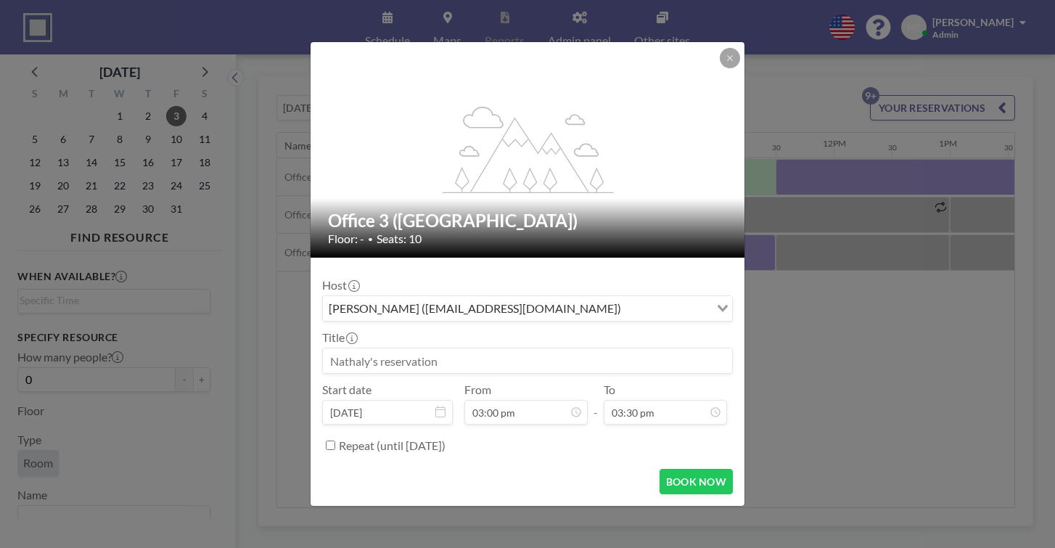
click at [533, 348] on input at bounding box center [527, 360] width 409 height 25
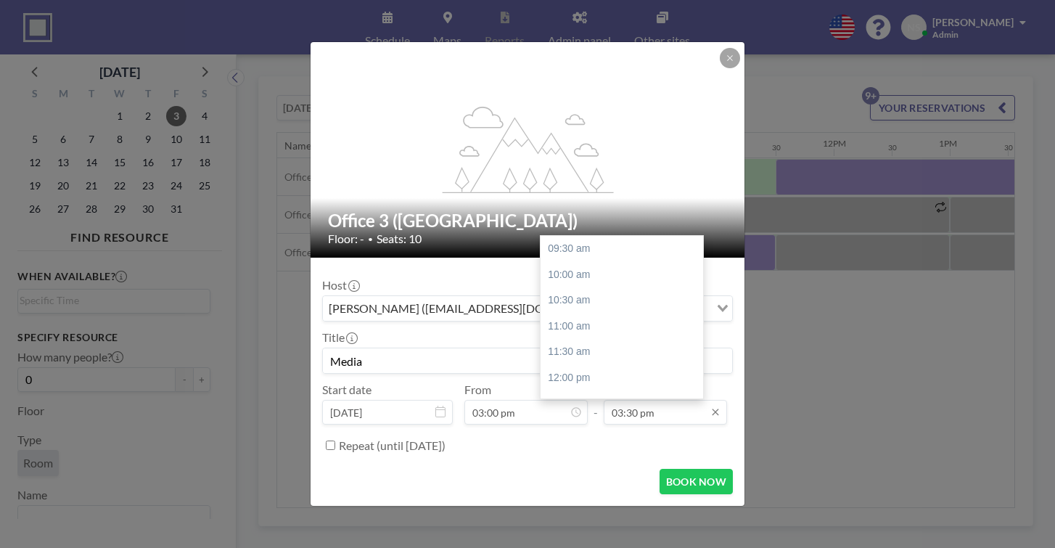
scroll to position [197, 0]
type input "Media"
click at [597, 426] on div "05:00 pm" at bounding box center [621, 439] width 162 height 26
type input "05:00 pm"
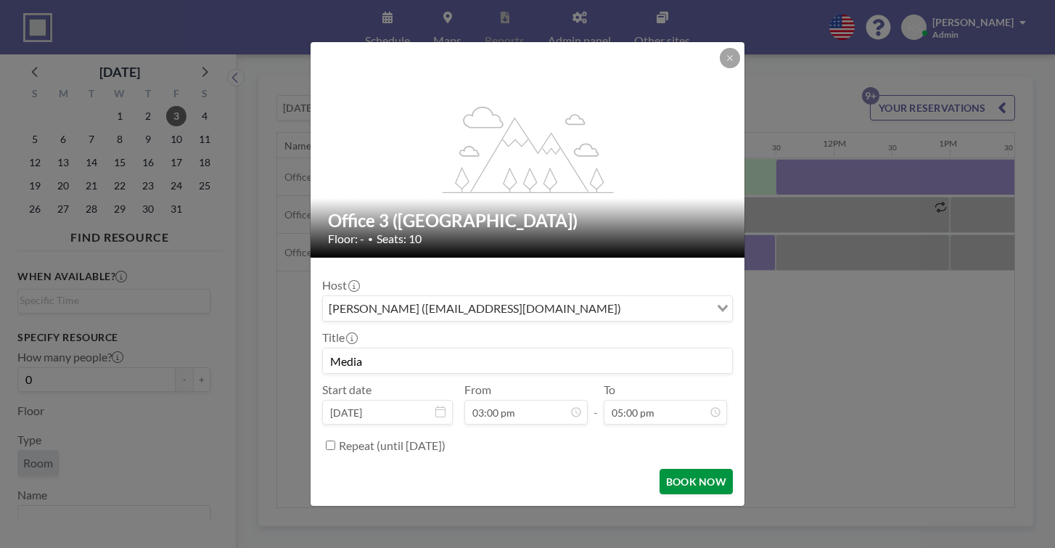
click at [662, 469] on button "BOOK NOW" at bounding box center [695, 481] width 73 height 25
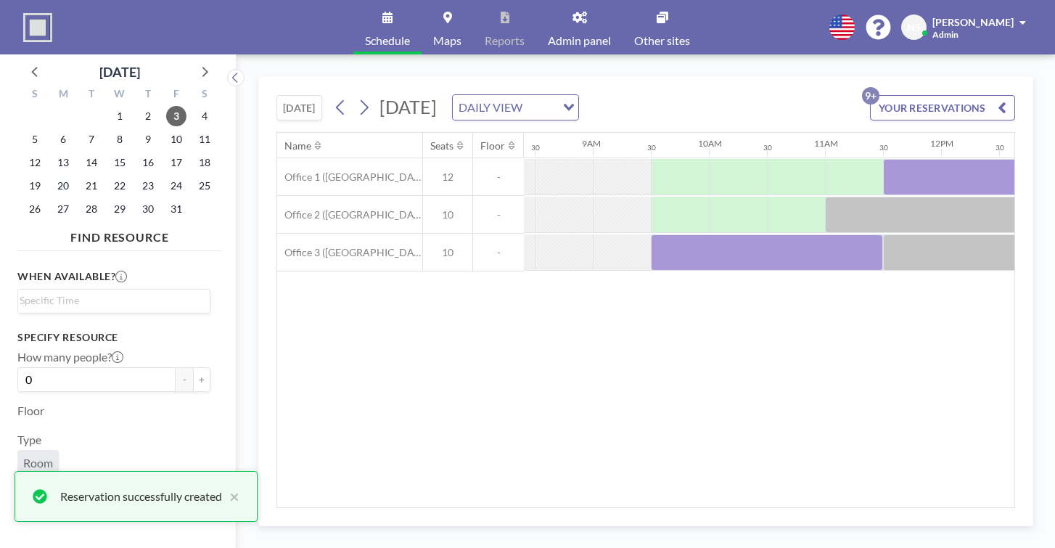
scroll to position [0, 975]
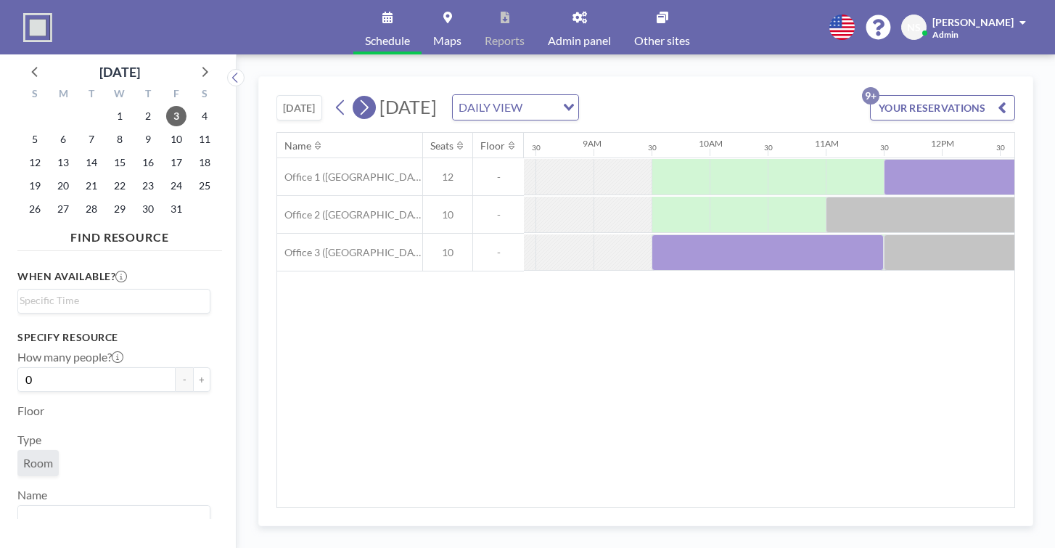
click at [357, 96] on icon at bounding box center [364, 107] width 14 height 22
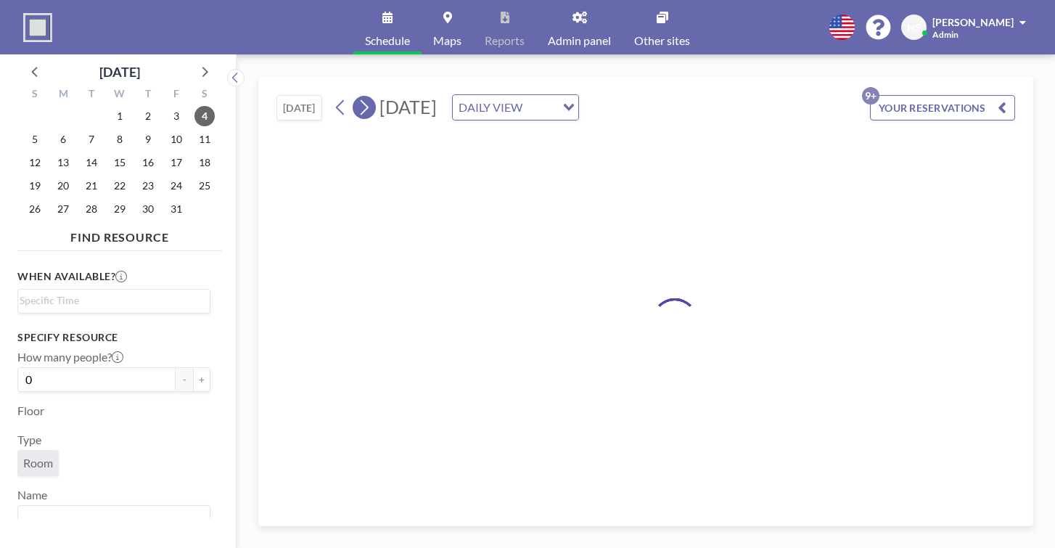
click at [357, 96] on icon at bounding box center [364, 107] width 14 height 22
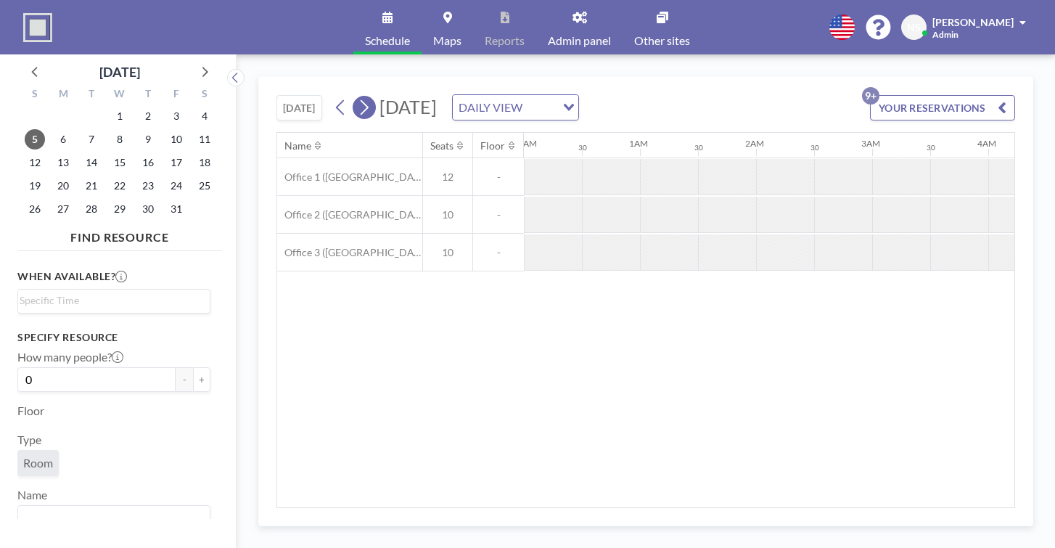
scroll to position [0, 707]
click at [357, 96] on icon at bounding box center [364, 107] width 14 height 22
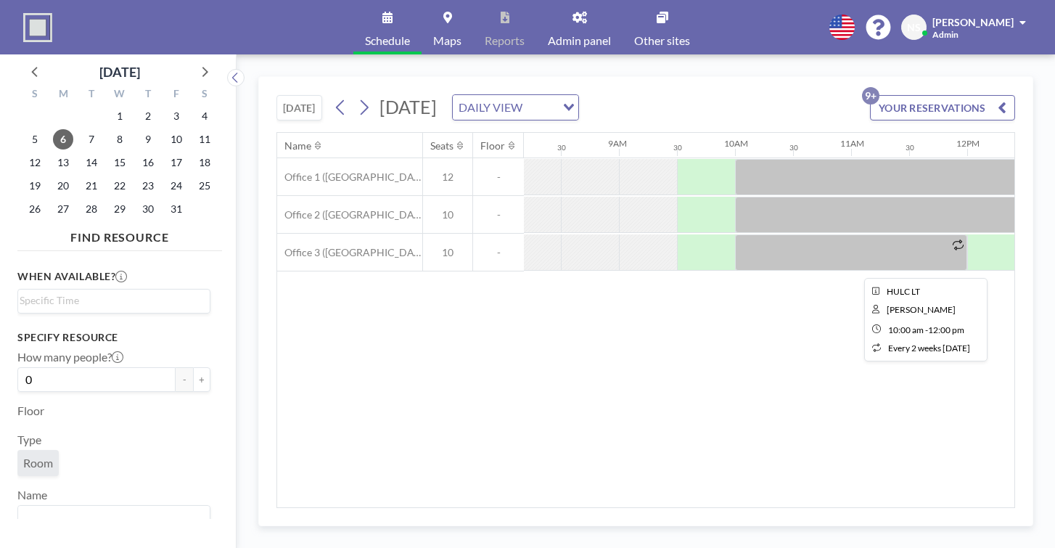
scroll to position [0, 956]
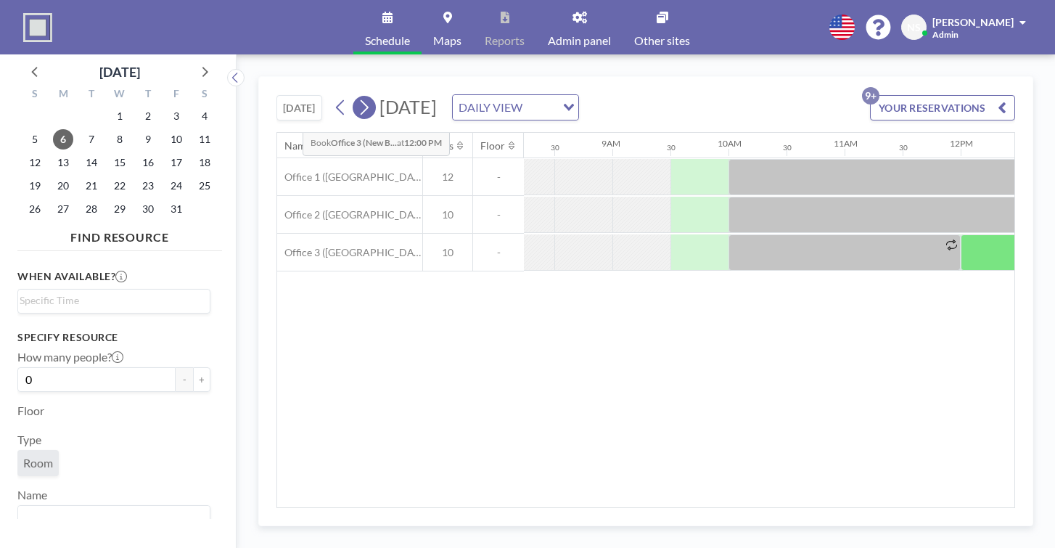
click at [357, 96] on icon at bounding box center [364, 107] width 14 height 22
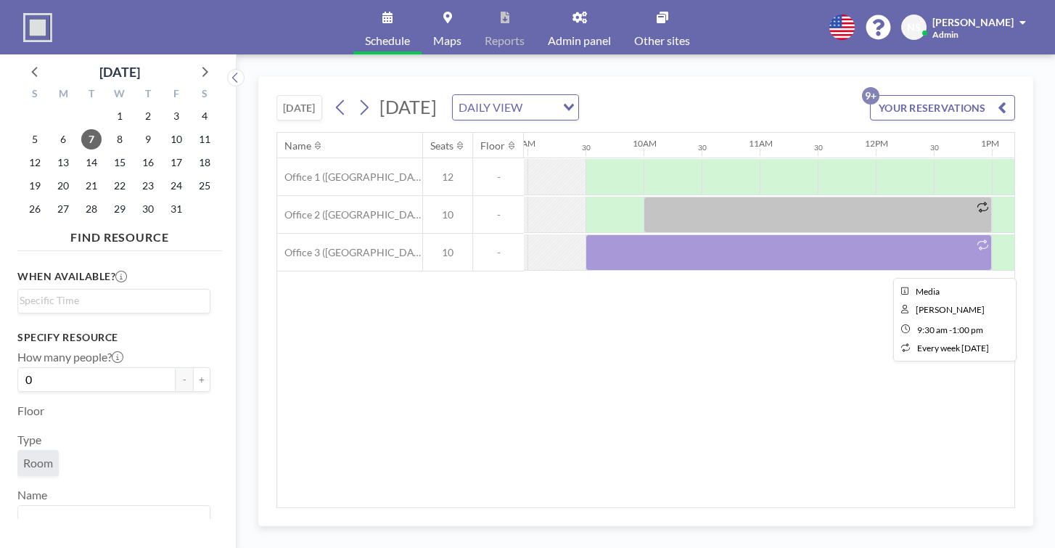
scroll to position [0, 1032]
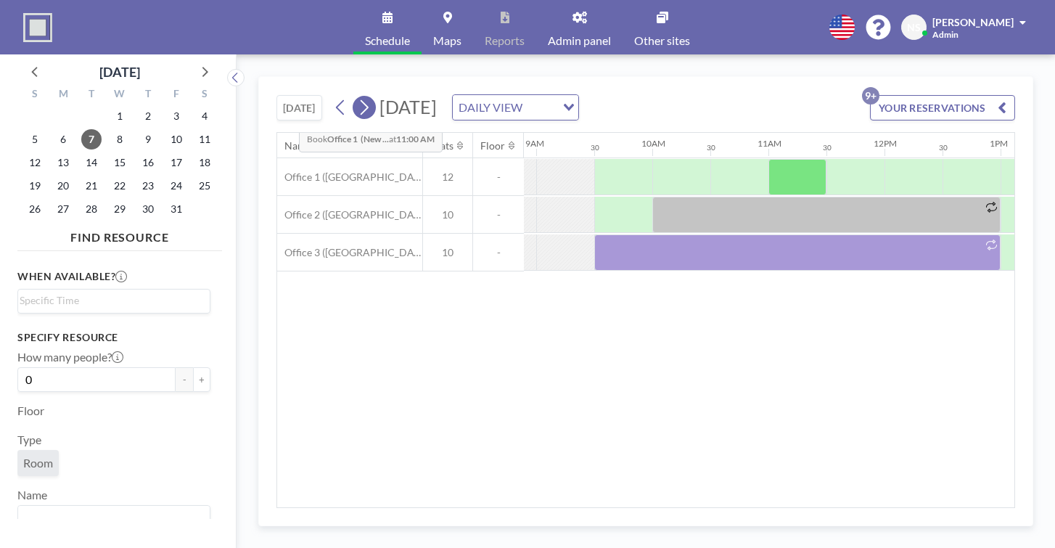
click at [357, 96] on icon at bounding box center [364, 107] width 14 height 22
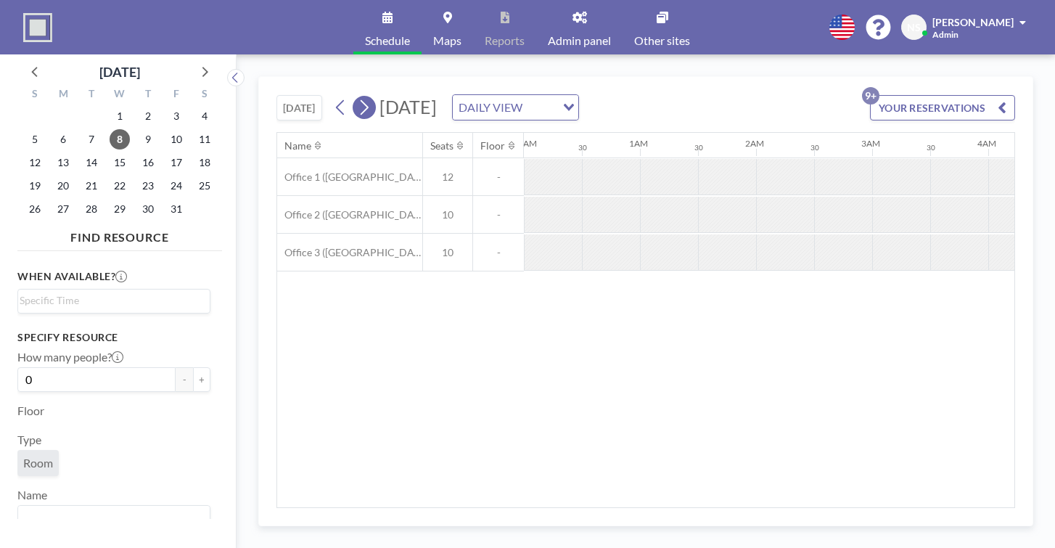
scroll to position [0, 707]
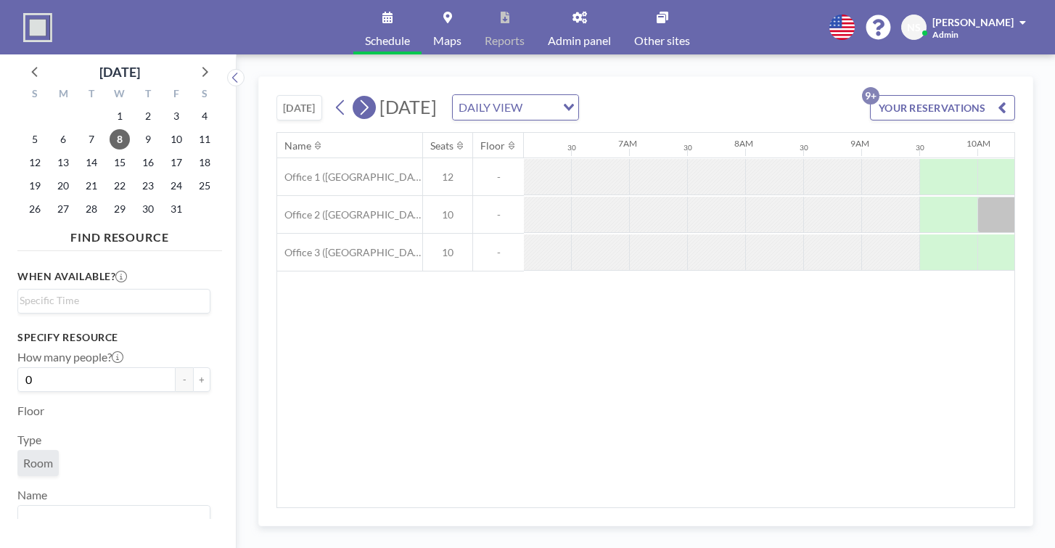
click at [357, 96] on icon at bounding box center [364, 107] width 14 height 22
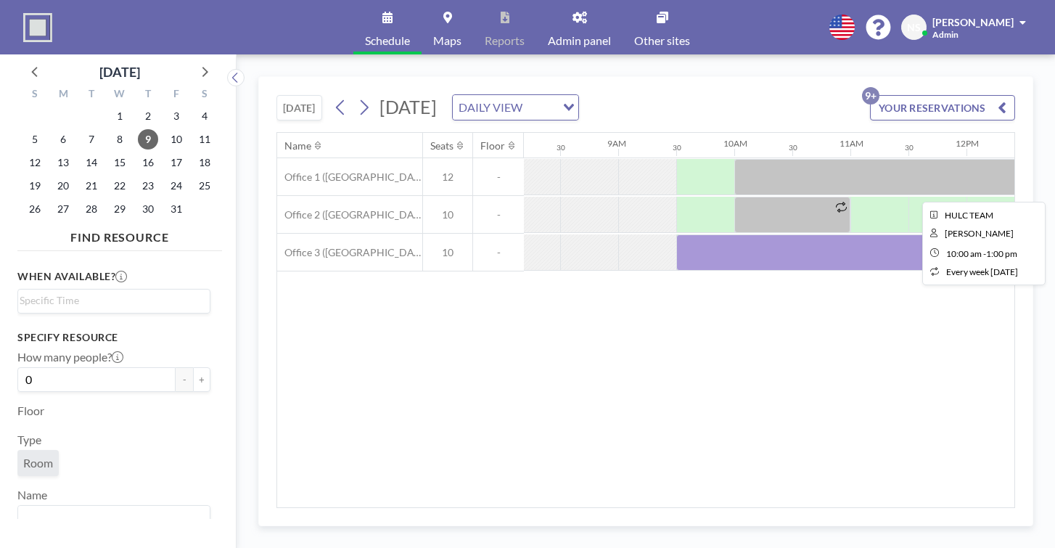
scroll to position [0, 946]
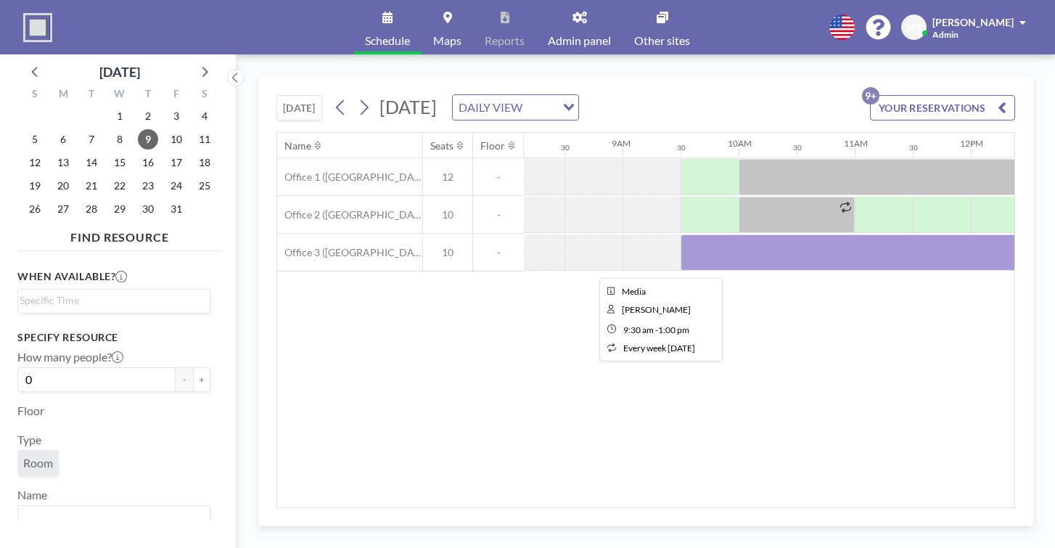
click at [680, 234] on div at bounding box center [883, 252] width 406 height 36
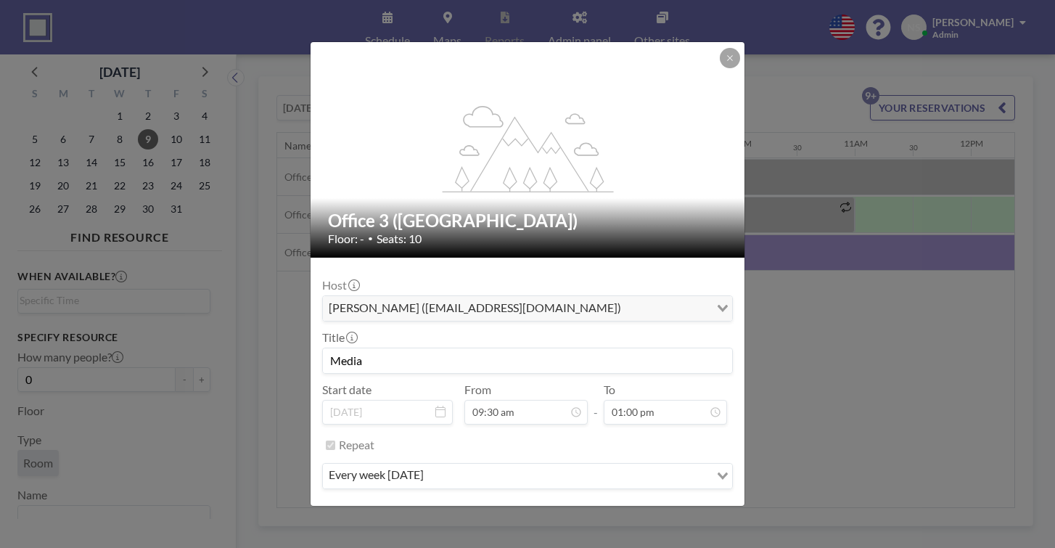
click at [646, 215] on h2 "Office 3 ([GEOGRAPHIC_DATA])" at bounding box center [528, 221] width 400 height 22
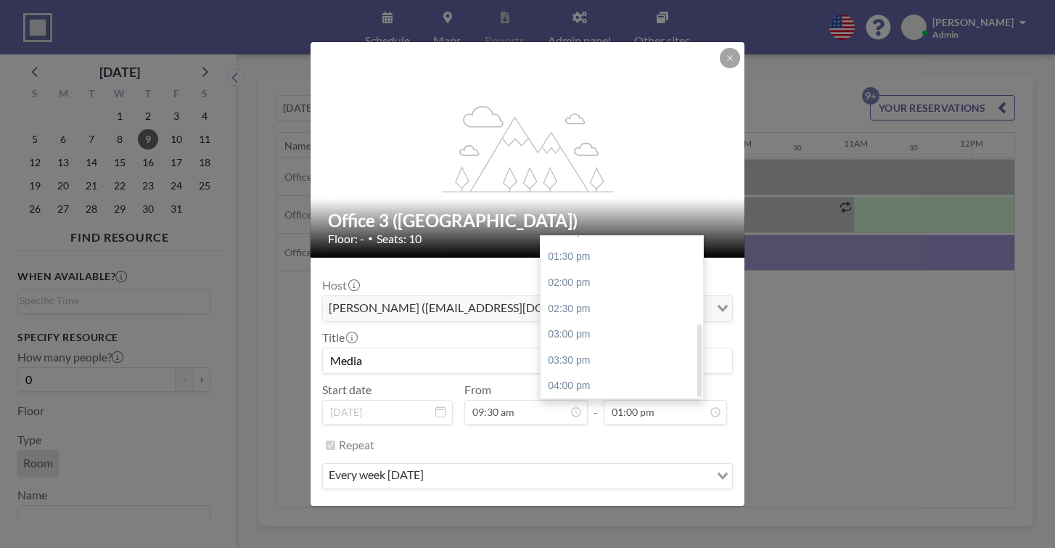
scroll to position [197, 0]
click at [577, 426] on div "05:00 pm" at bounding box center [621, 439] width 162 height 26
type input "05:00 pm"
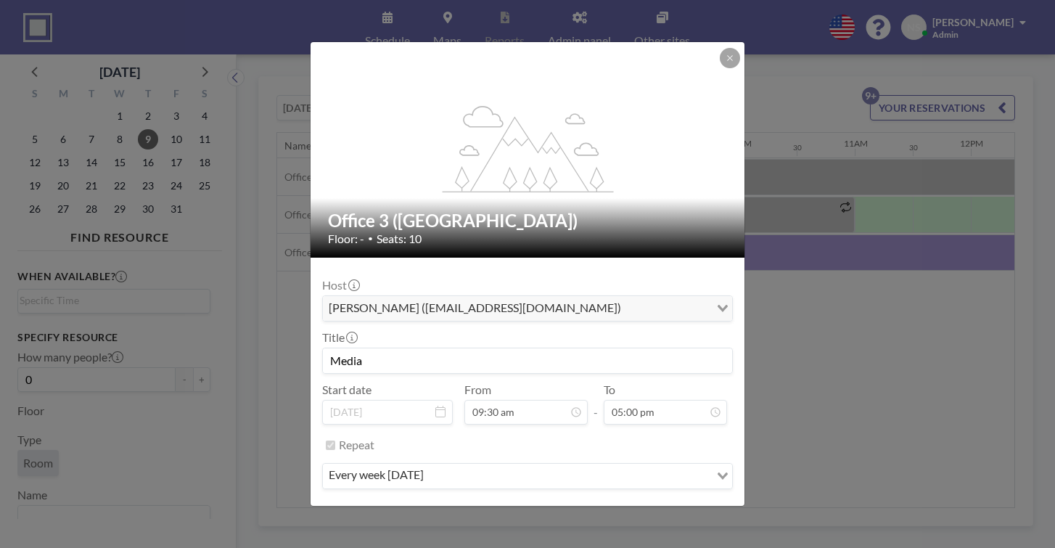
click at [655, 506] on button "SAVE CHANGES" at bounding box center [686, 518] width 91 height 25
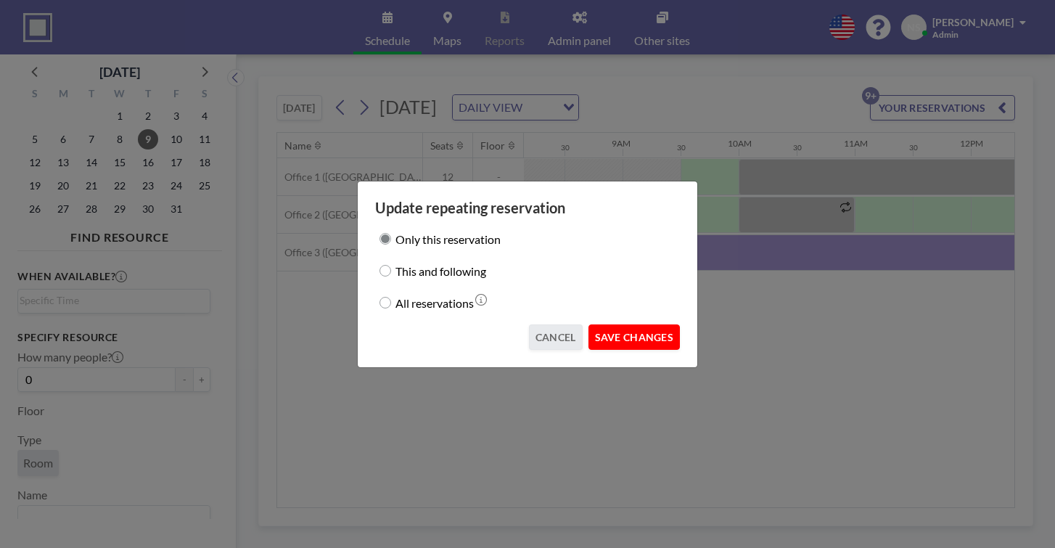
click at [611, 328] on button "SAVE CHANGES" at bounding box center [633, 336] width 91 height 25
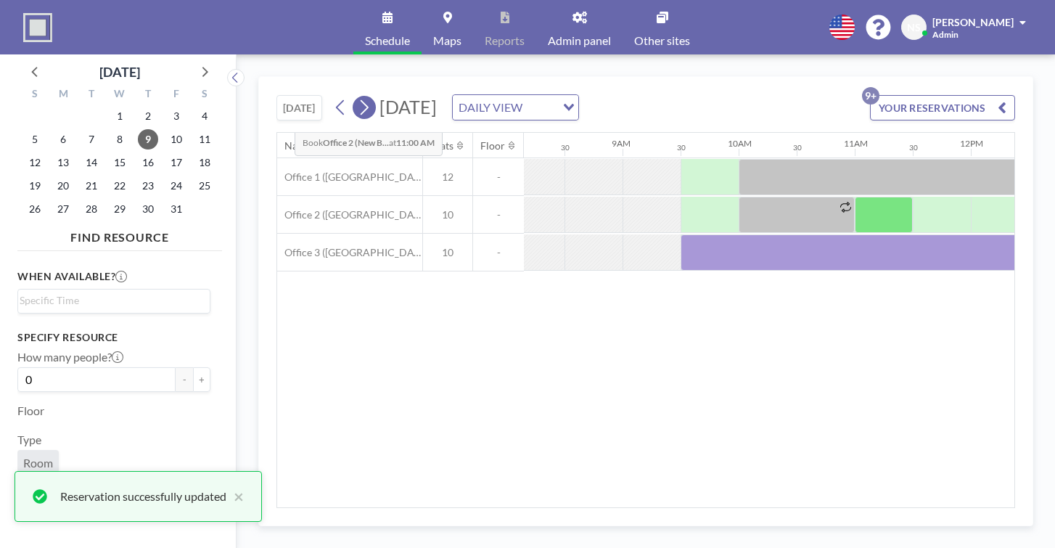
click at [353, 96] on button at bounding box center [364, 107] width 23 height 23
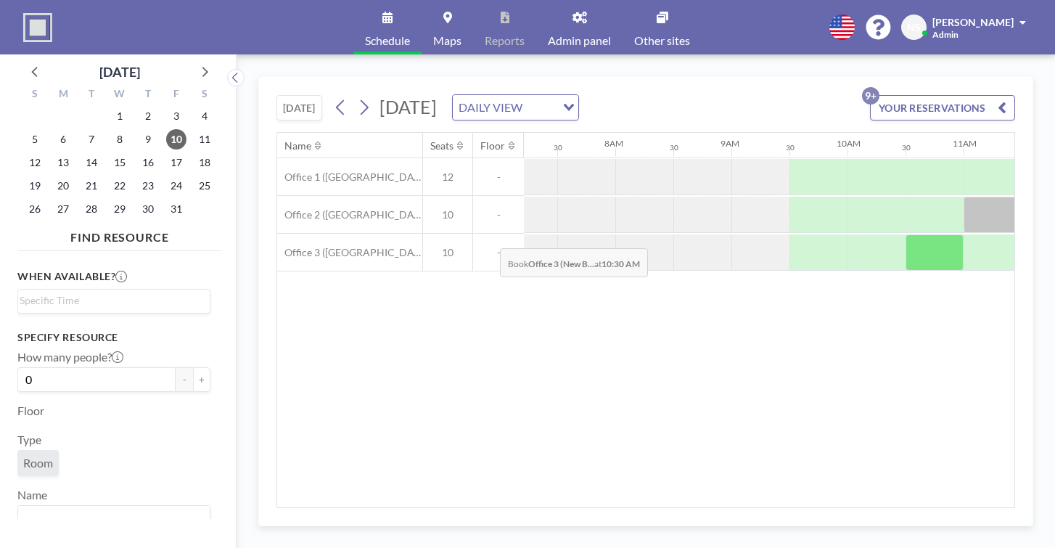
scroll to position [0, 831]
click at [796, 234] on div at bounding box center [825, 252] width 58 height 36
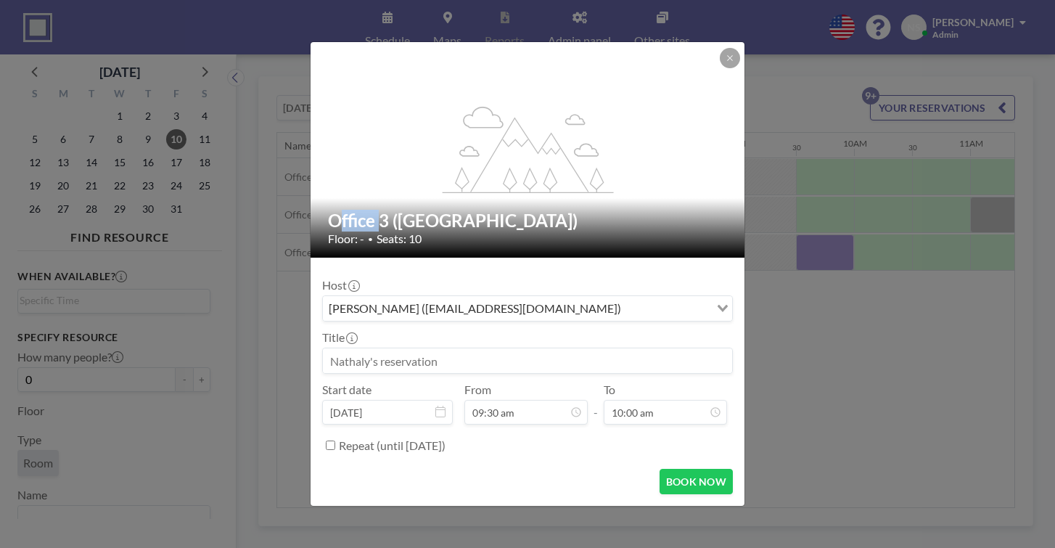
click at [420, 351] on input at bounding box center [527, 360] width 409 height 25
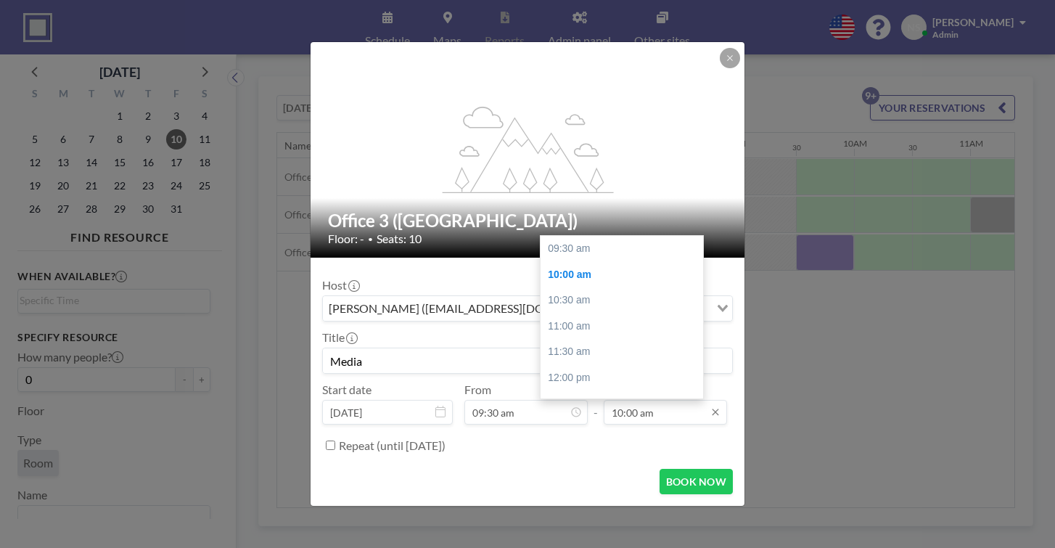
scroll to position [22, 0]
type input "Media"
click at [625, 394] on div "01:00 pm" at bounding box center [621, 407] width 162 height 26
type input "01:00 pm"
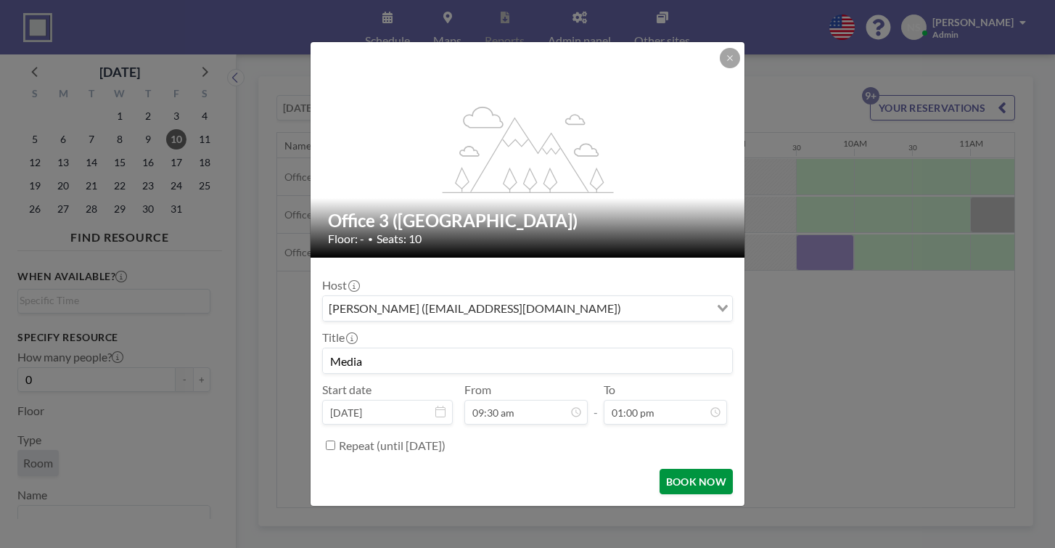
scroll to position [157, 0]
click at [659, 469] on button "BOOK NOW" at bounding box center [695, 481] width 73 height 25
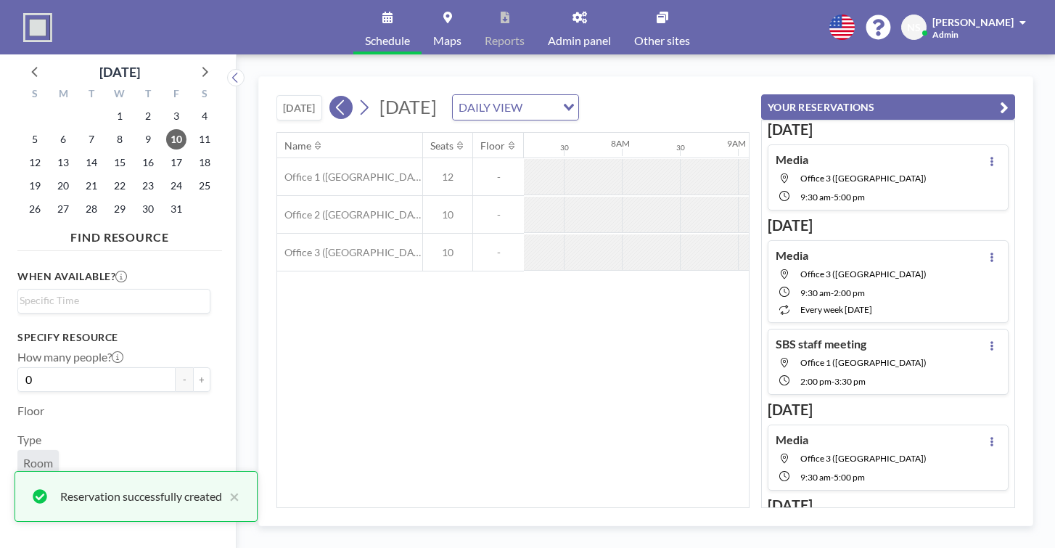
click at [334, 96] on icon at bounding box center [341, 107] width 14 height 22
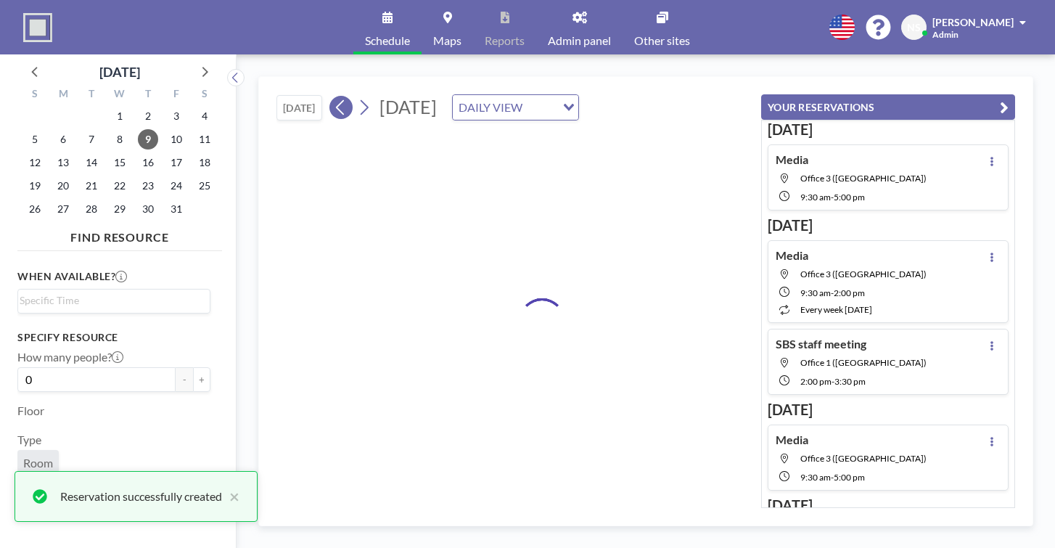
click at [334, 96] on icon at bounding box center [341, 107] width 14 height 22
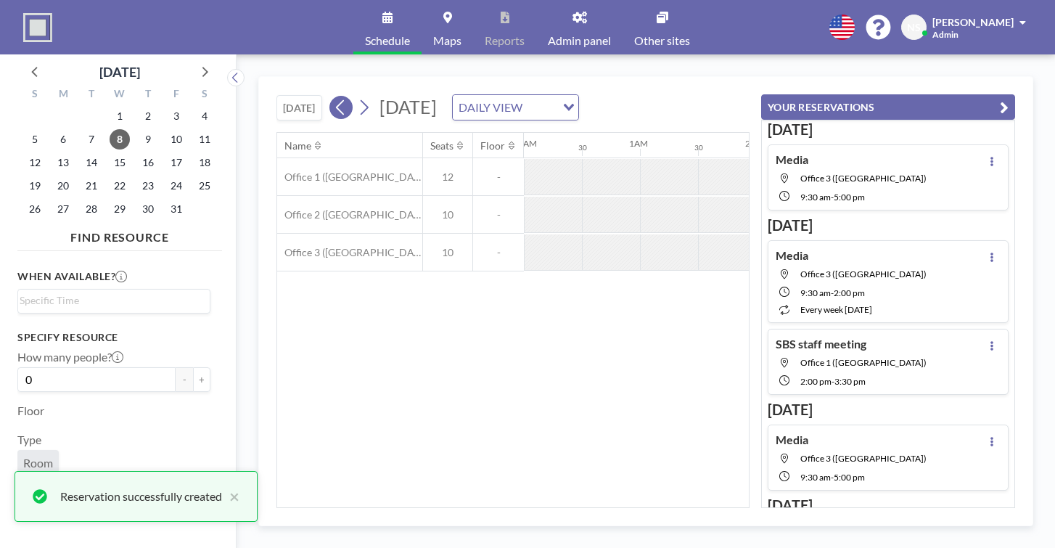
scroll to position [0, 707]
click at [919, 234] on div at bounding box center [948, 252] width 58 height 36
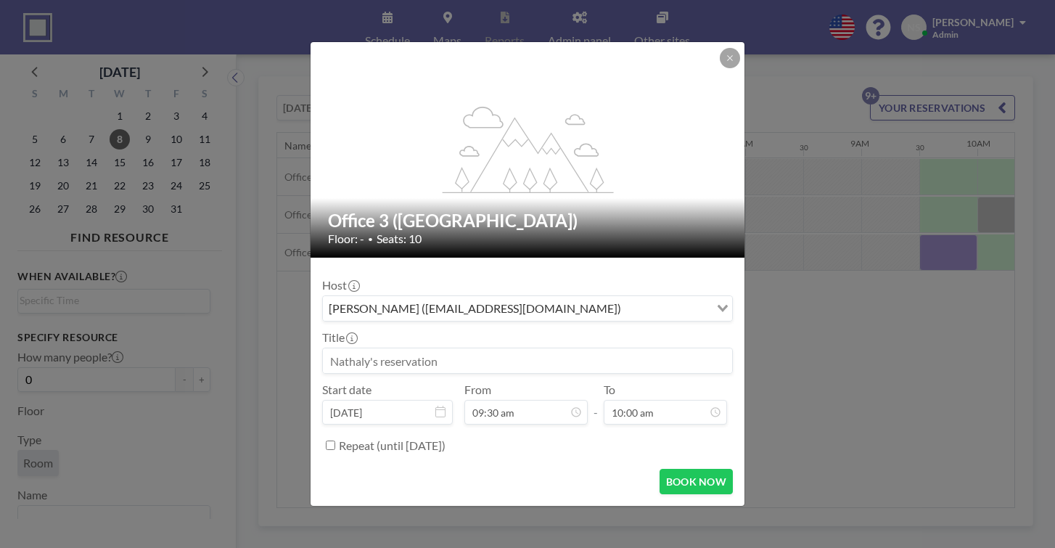
click at [463, 353] on input at bounding box center [527, 360] width 409 height 25
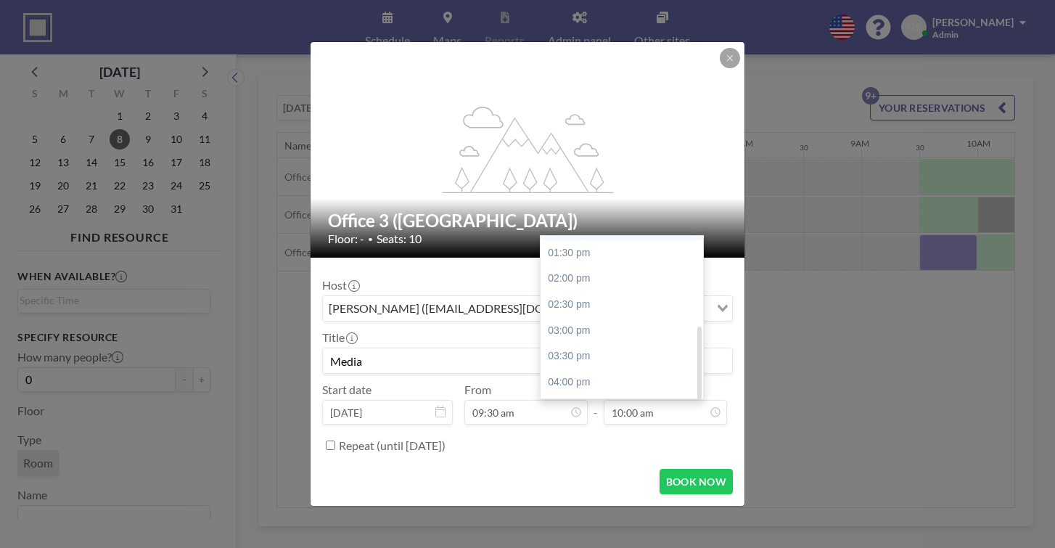
scroll to position [197, 0]
type input "Media"
click at [574, 426] on div "05:00 pm" at bounding box center [621, 439] width 162 height 26
type input "05:00 pm"
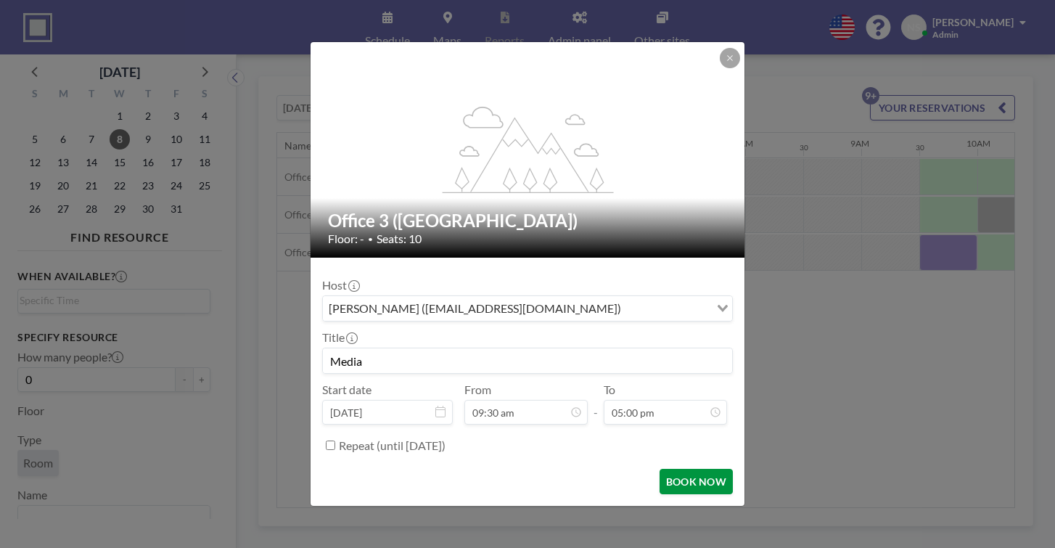
click at [674, 469] on button "BOOK NOW" at bounding box center [695, 481] width 73 height 25
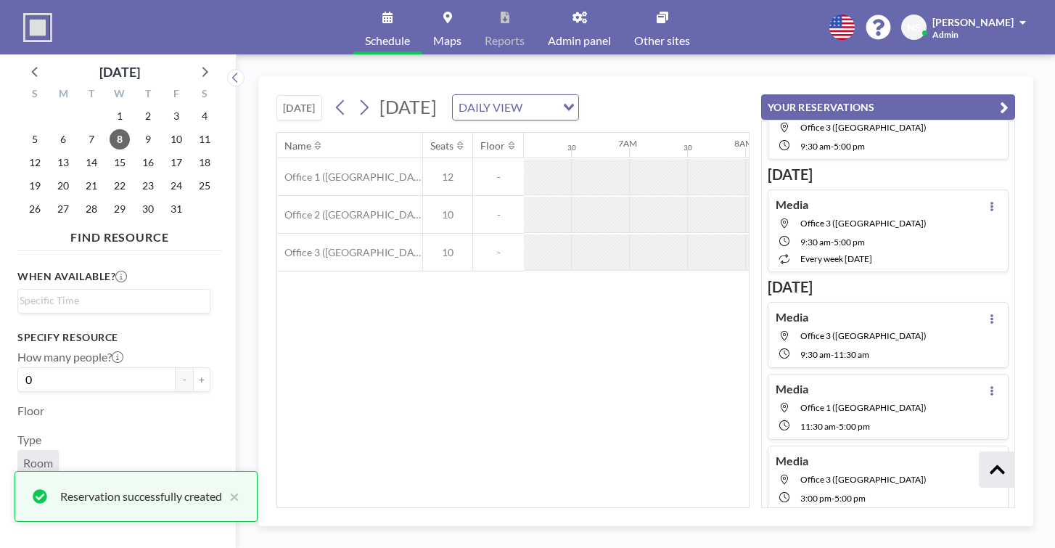
scroll to position [339, 0]
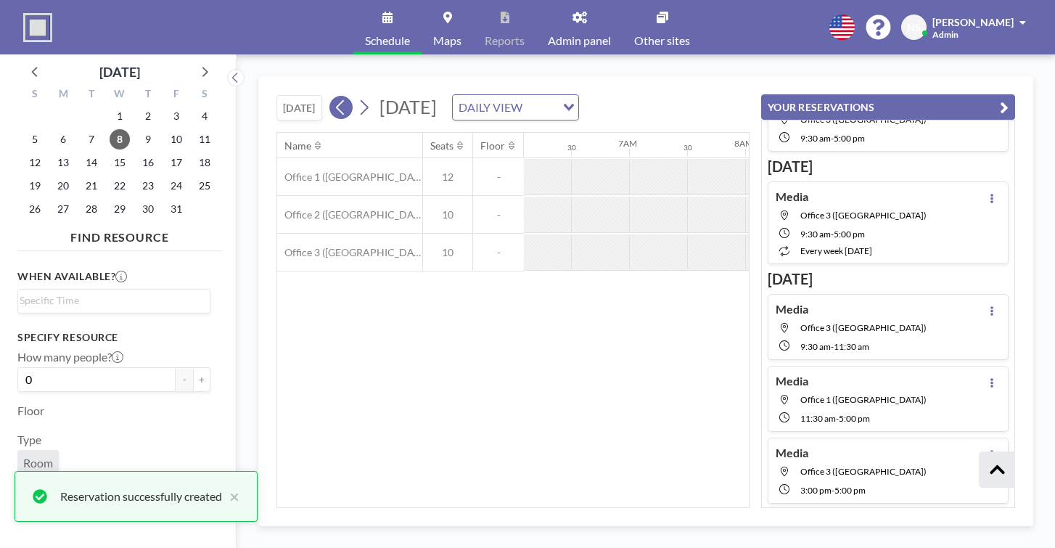
click at [334, 96] on icon at bounding box center [341, 107] width 14 height 22
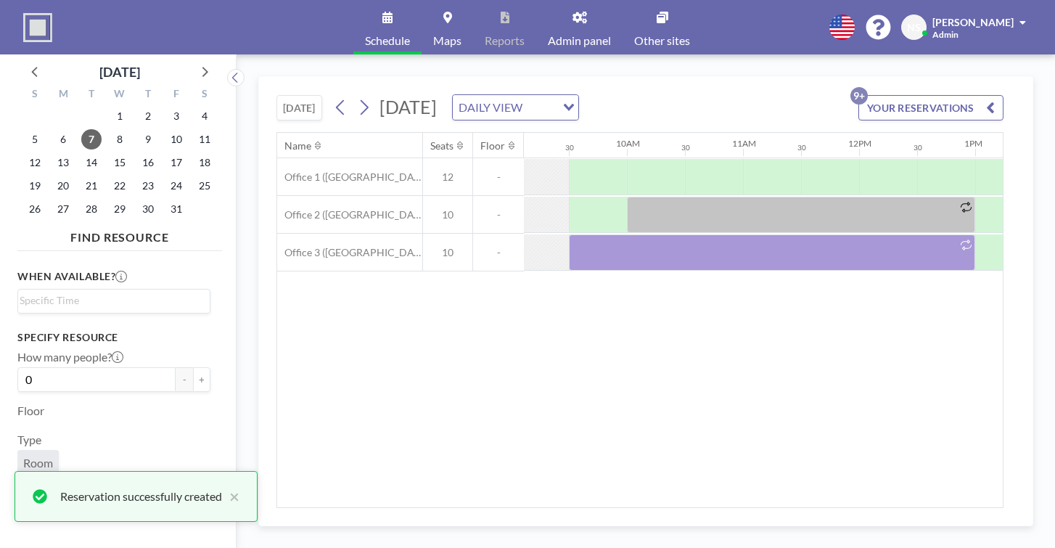
scroll to position [0, 1066]
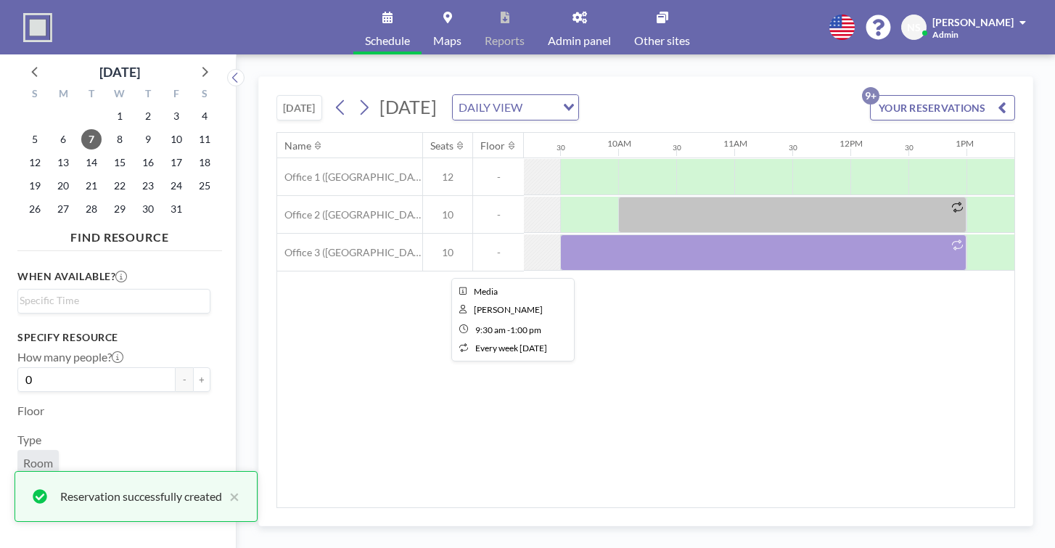
click at [564, 234] on div at bounding box center [763, 252] width 406 height 36
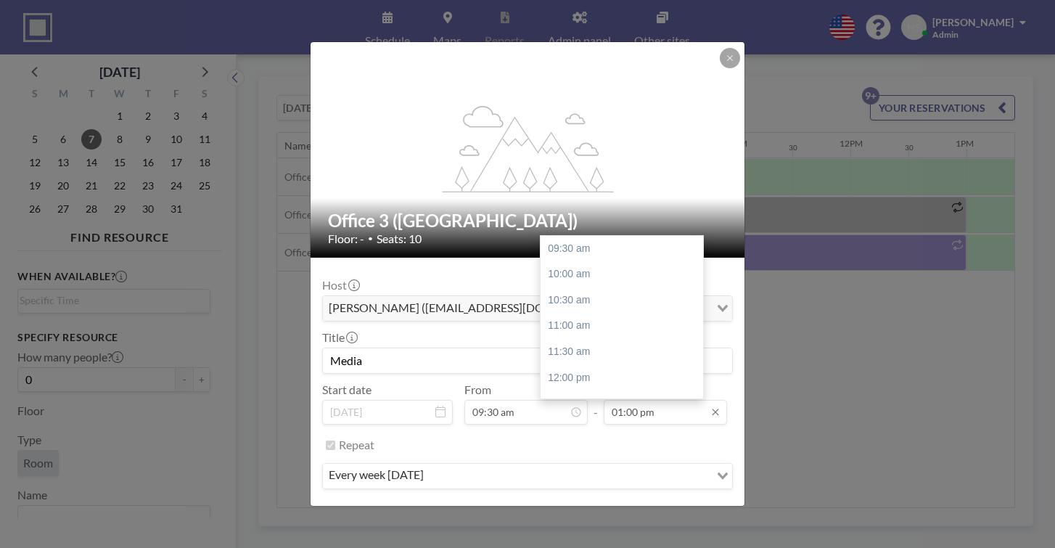
scroll to position [157, 0]
click at [581, 310] on div "02:00 pm" at bounding box center [621, 323] width 162 height 26
type input "02:00 pm"
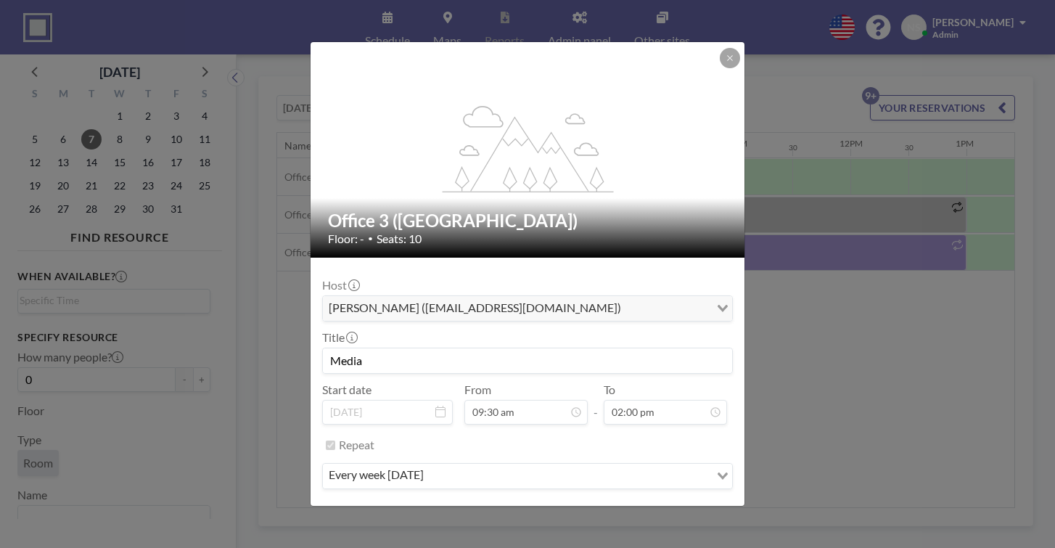
scroll to position [197, 0]
click at [656, 506] on button "SAVE CHANGES" at bounding box center [686, 518] width 91 height 25
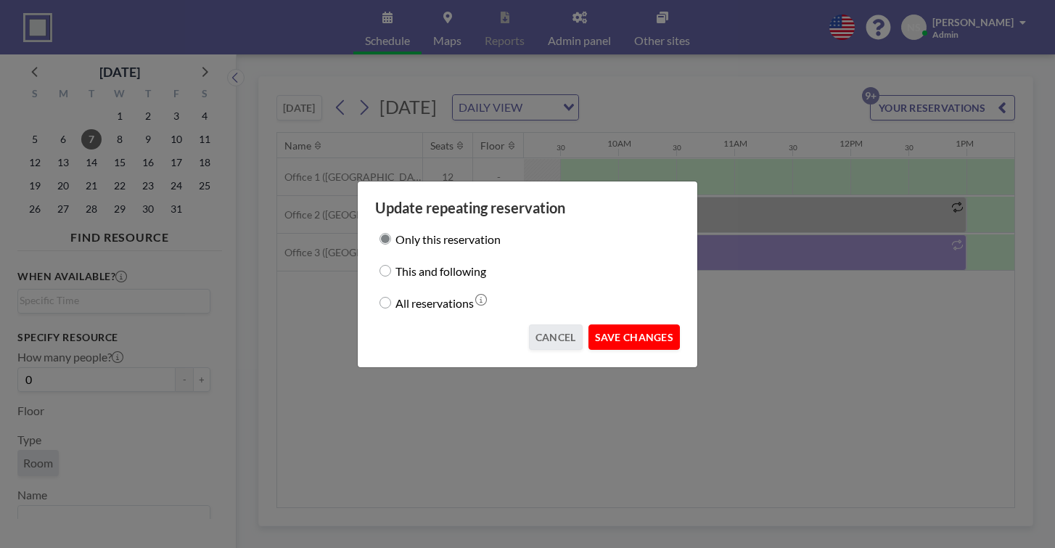
click at [622, 324] on button "SAVE CHANGES" at bounding box center [633, 336] width 91 height 25
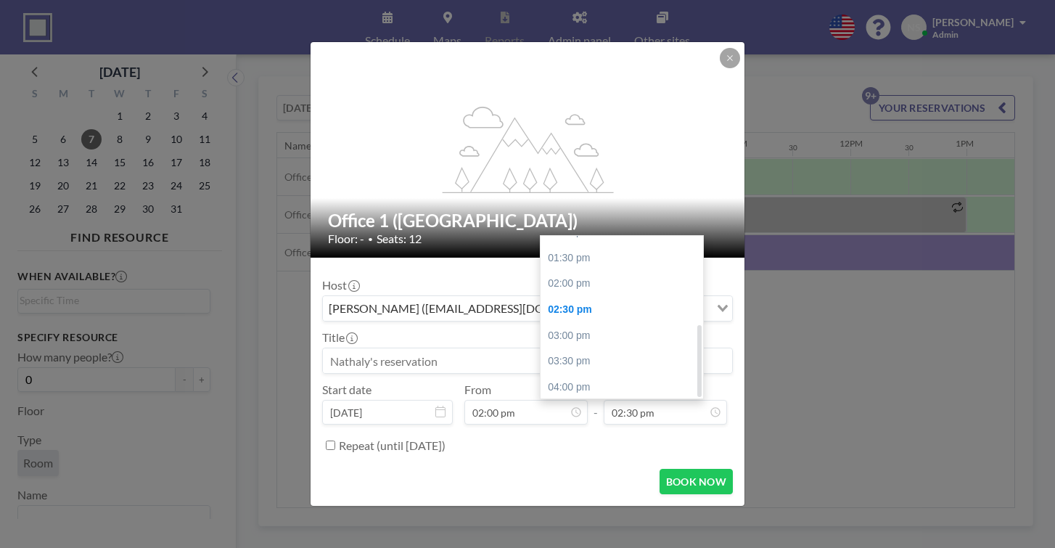
click at [570, 426] on div "05:00 pm" at bounding box center [621, 439] width 162 height 26
click at [595, 348] on div "03:30 pm" at bounding box center [621, 361] width 162 height 26
type input "03:30 pm"
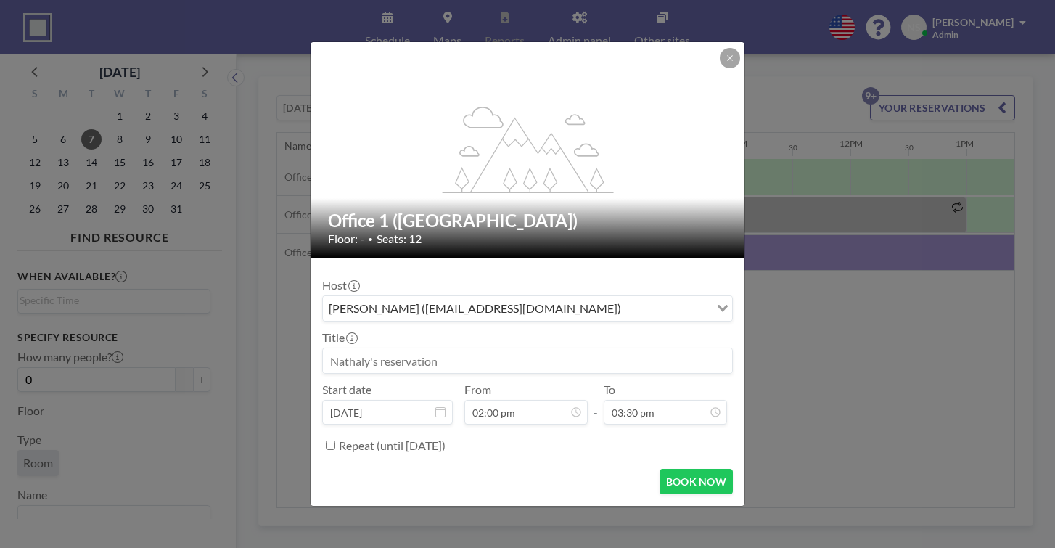
click at [514, 348] on input at bounding box center [527, 360] width 409 height 25
type input "Media"
click at [669, 469] on button "BOOK NOW" at bounding box center [695, 481] width 73 height 25
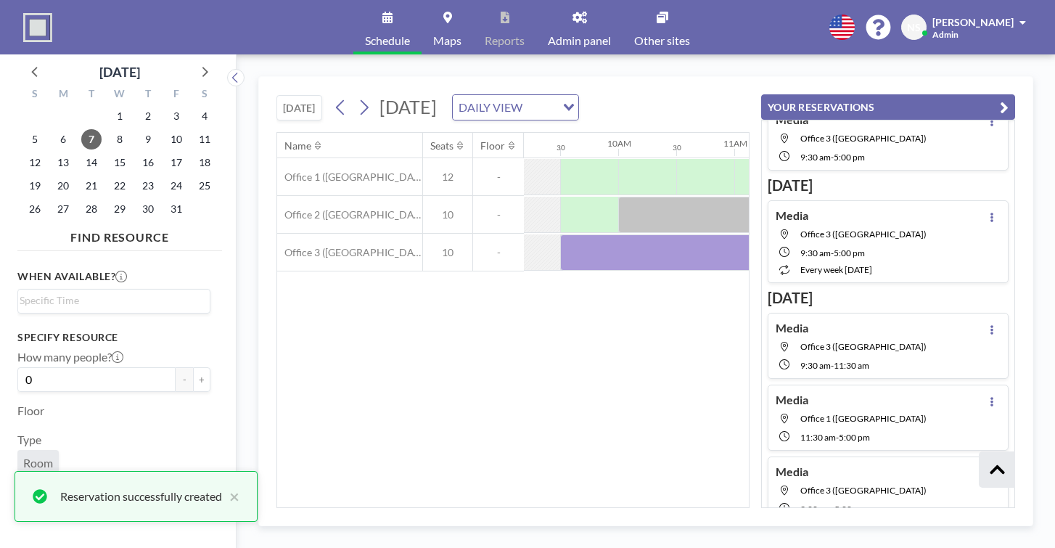
scroll to position [0, 1052]
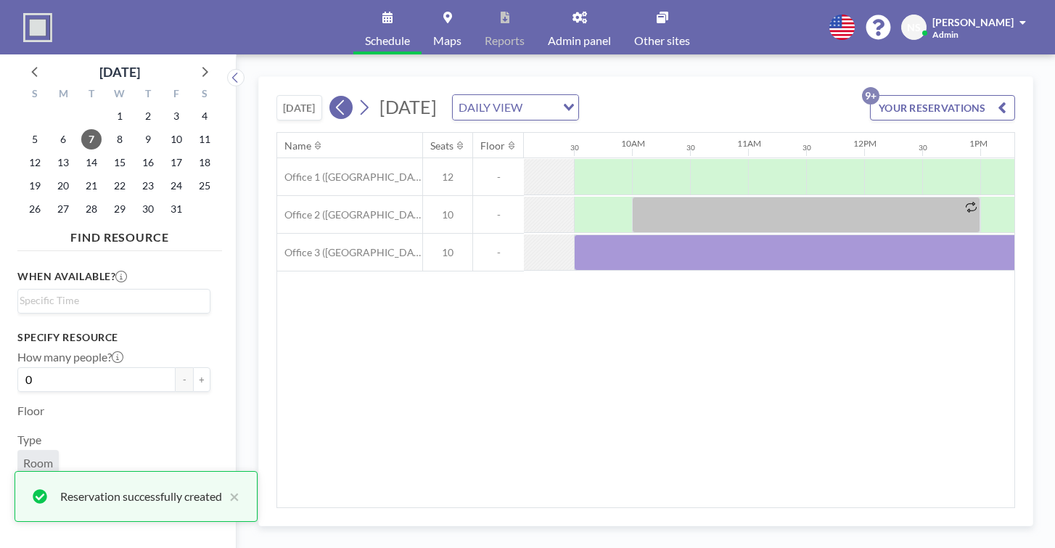
click at [334, 96] on icon at bounding box center [341, 107] width 14 height 22
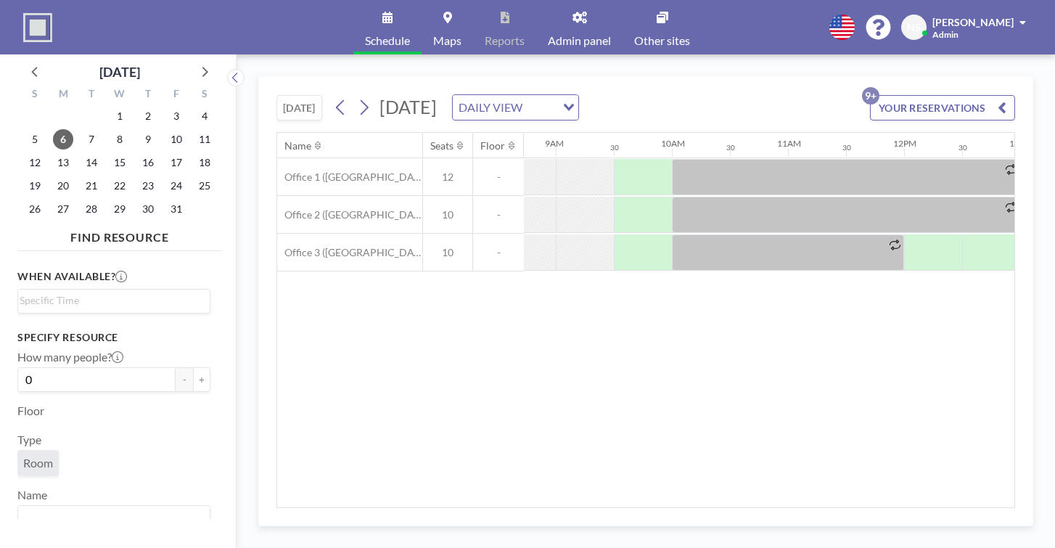
scroll to position [0, 990]
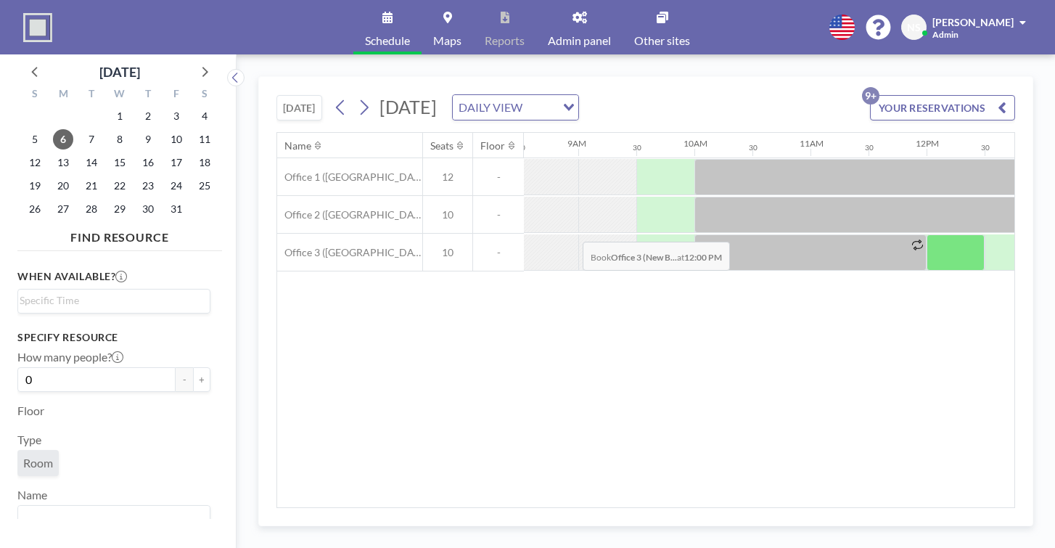
click at [926, 234] on div at bounding box center [955, 252] width 58 height 36
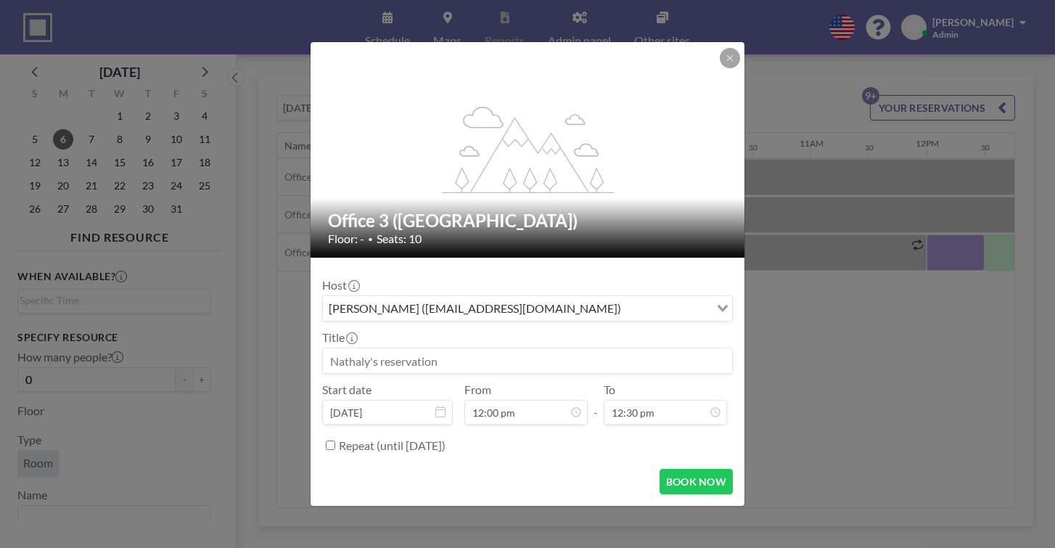
click at [537, 353] on input at bounding box center [527, 360] width 409 height 25
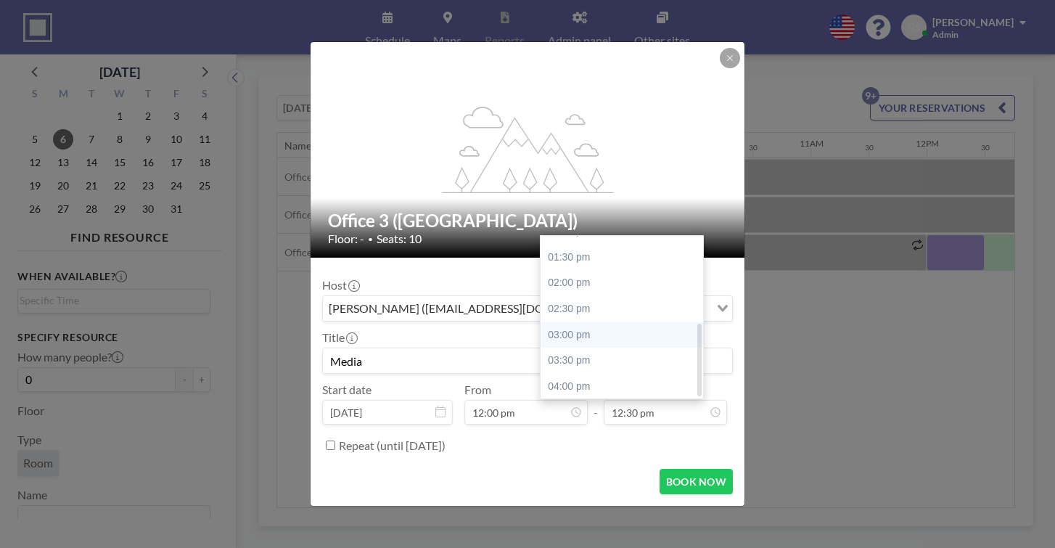
scroll to position [197, 0]
type input "Media"
click at [593, 426] on div "05:00 pm" at bounding box center [621, 439] width 162 height 26
type input "05:00 pm"
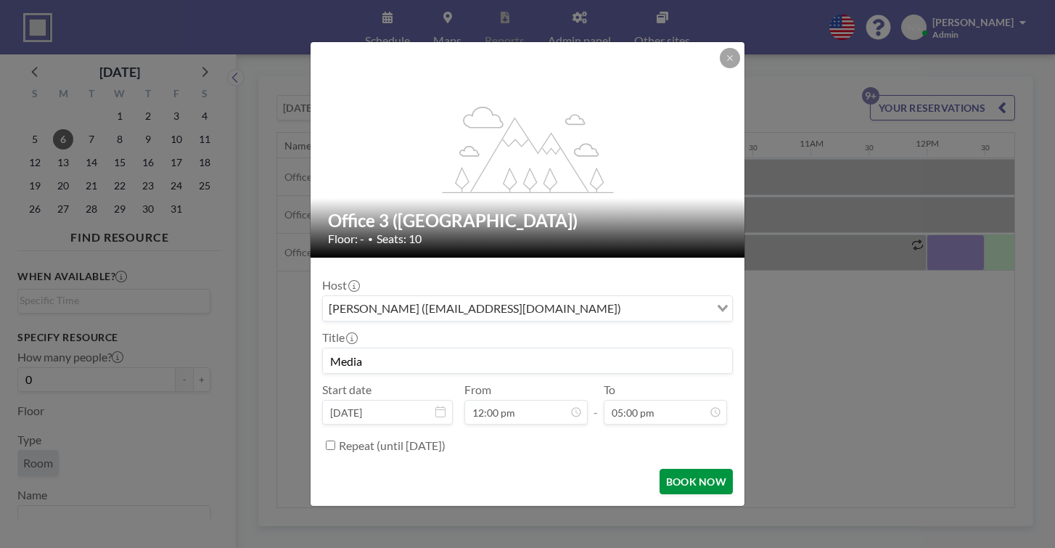
click at [659, 469] on button "BOOK NOW" at bounding box center [695, 481] width 73 height 25
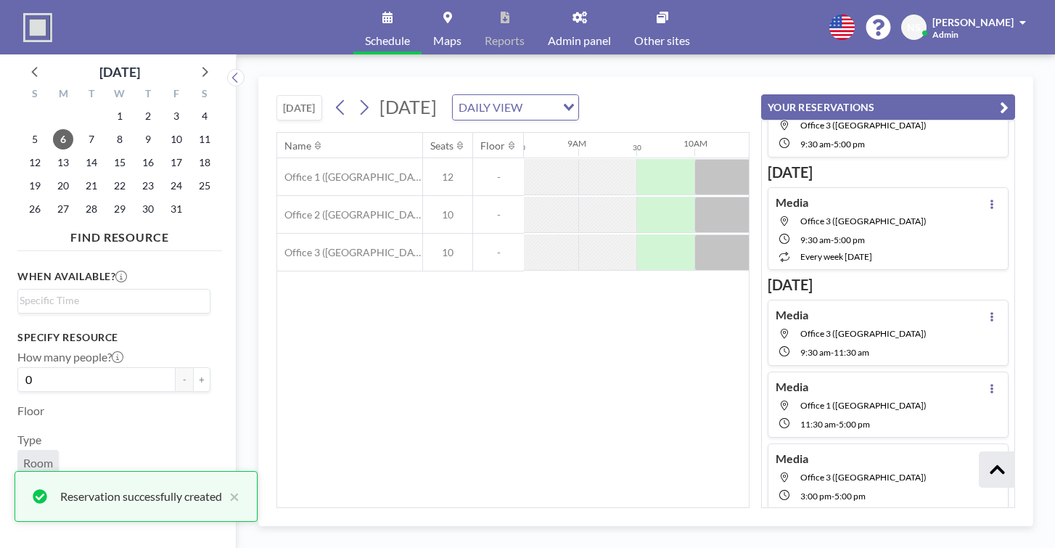
scroll to position [339, 0]
